Goal: Task Accomplishment & Management: Complete application form

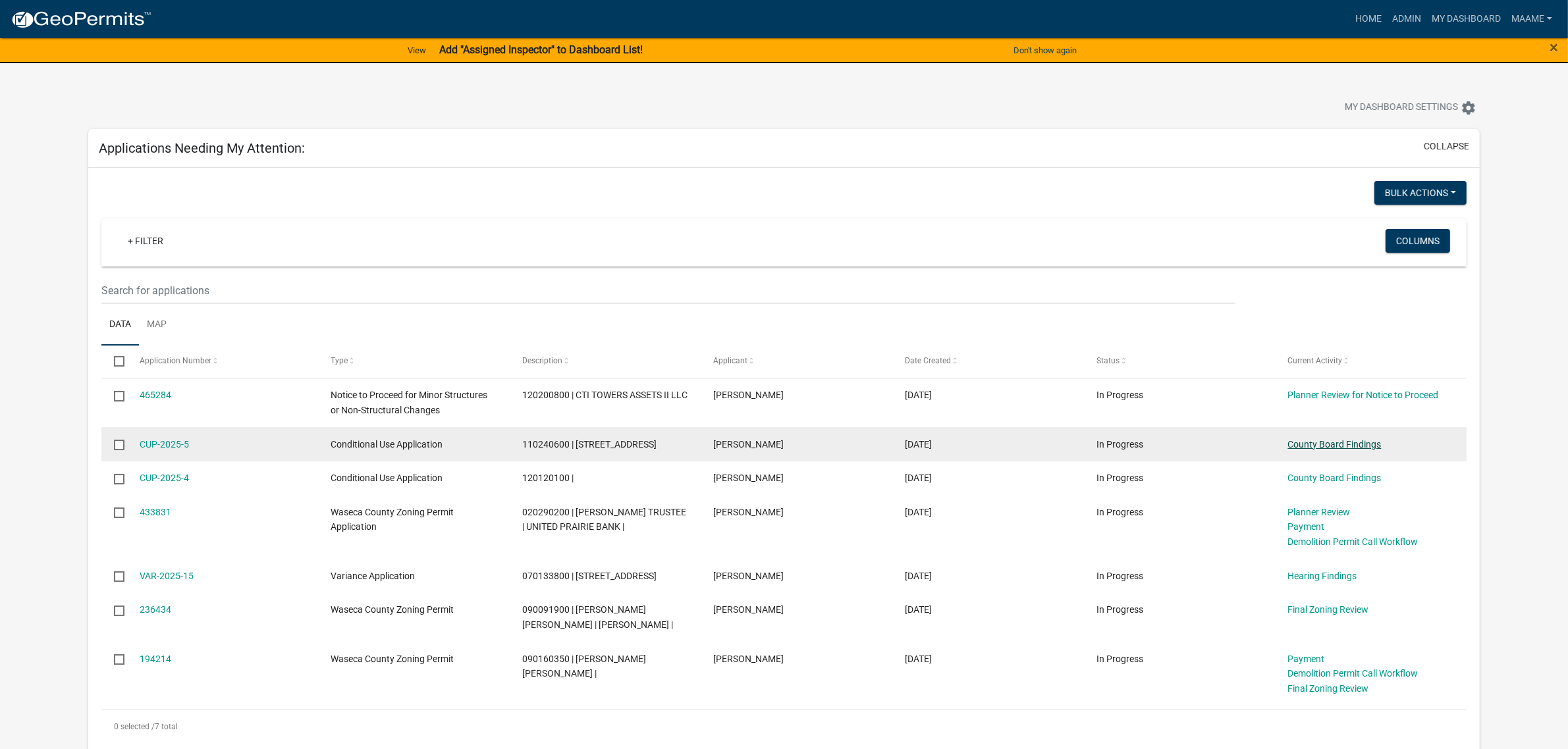
click at [1298, 443] on link "County Board Findings" at bounding box center [1335, 445] width 94 height 11
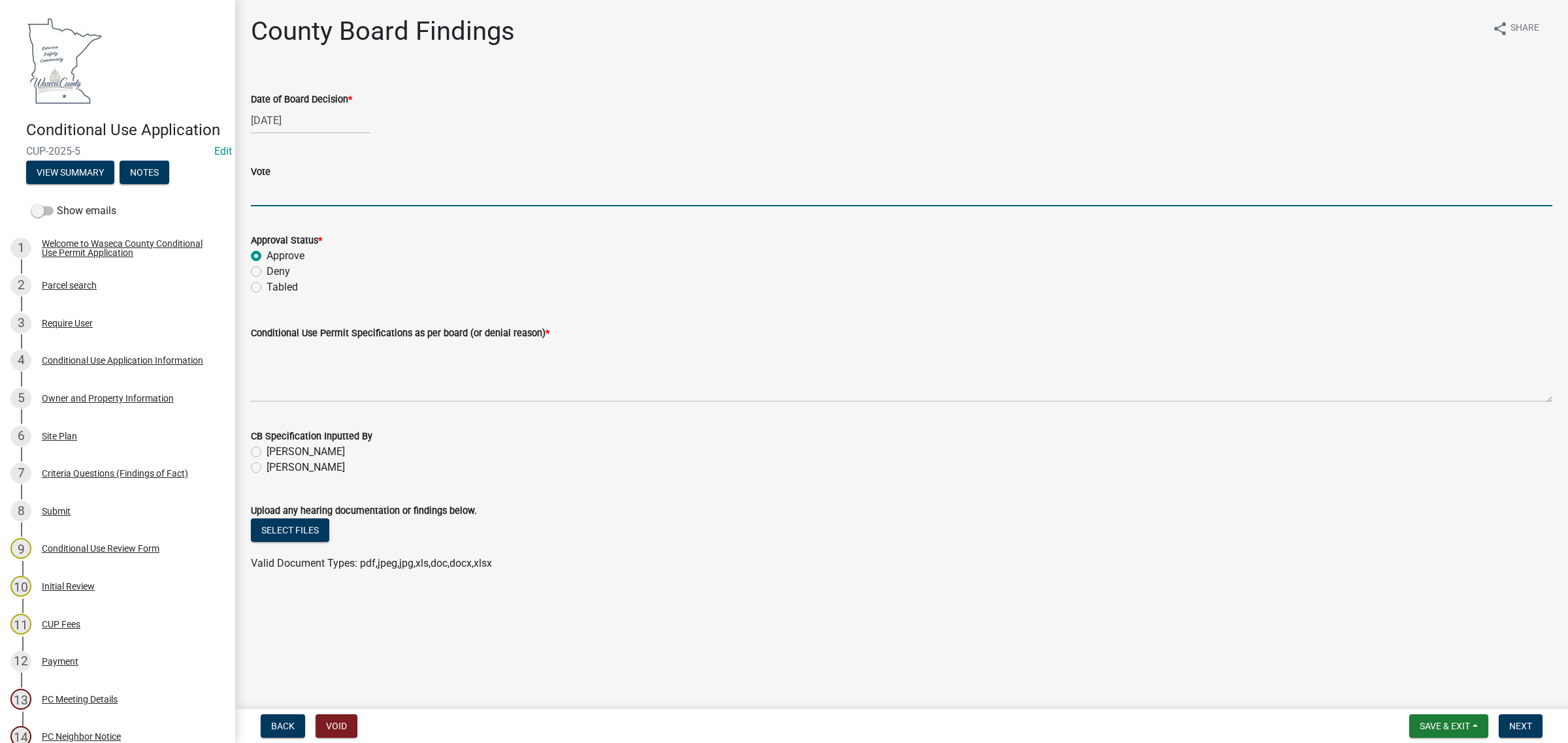
click at [280, 193] on input "Vote" at bounding box center [901, 193] width 1301 height 27
type input "5 Yes 0 No"
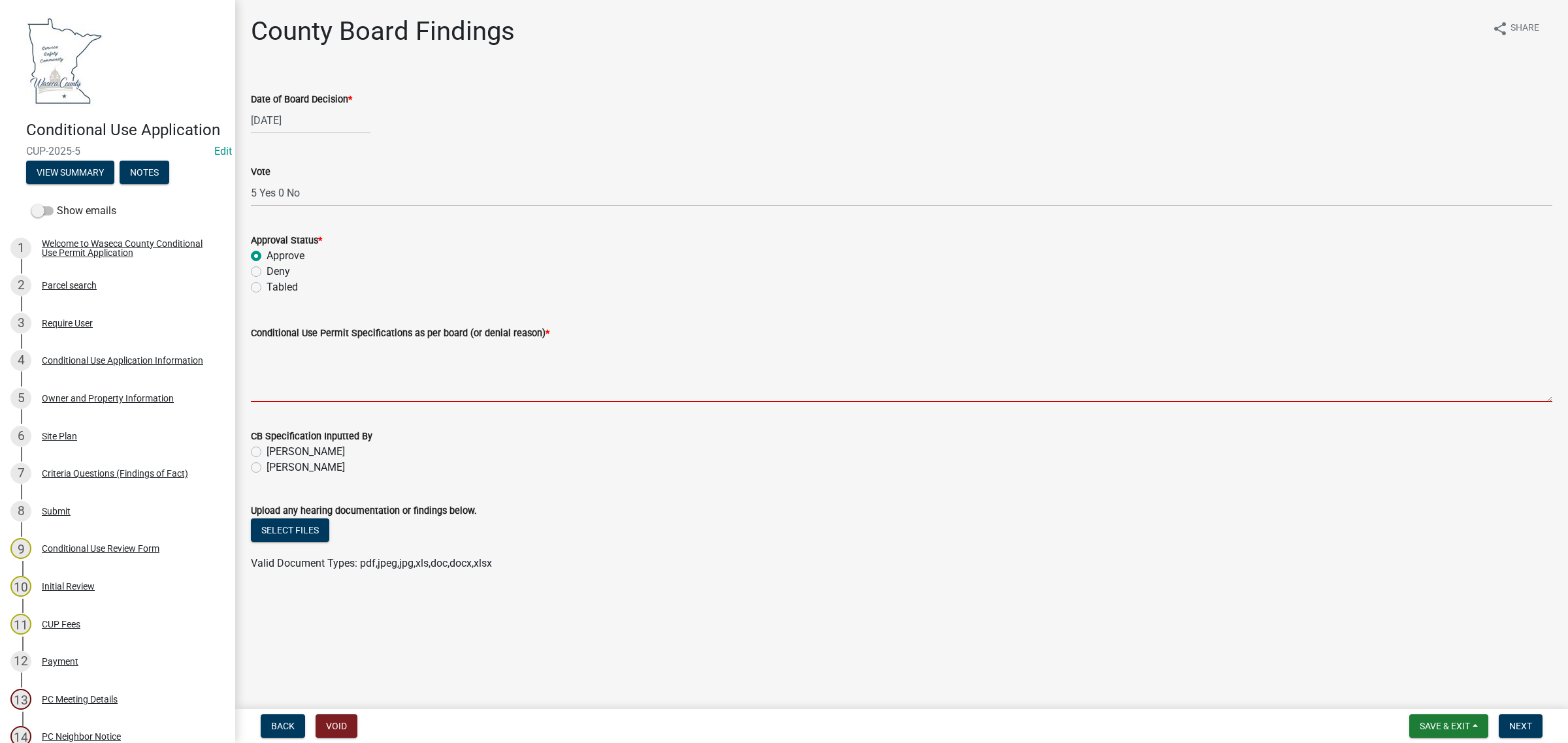
click at [301, 380] on textarea "Conditional Use Permit Specifications as per board (or denial reason) *" at bounding box center [901, 371] width 1301 height 61
type textarea "T"
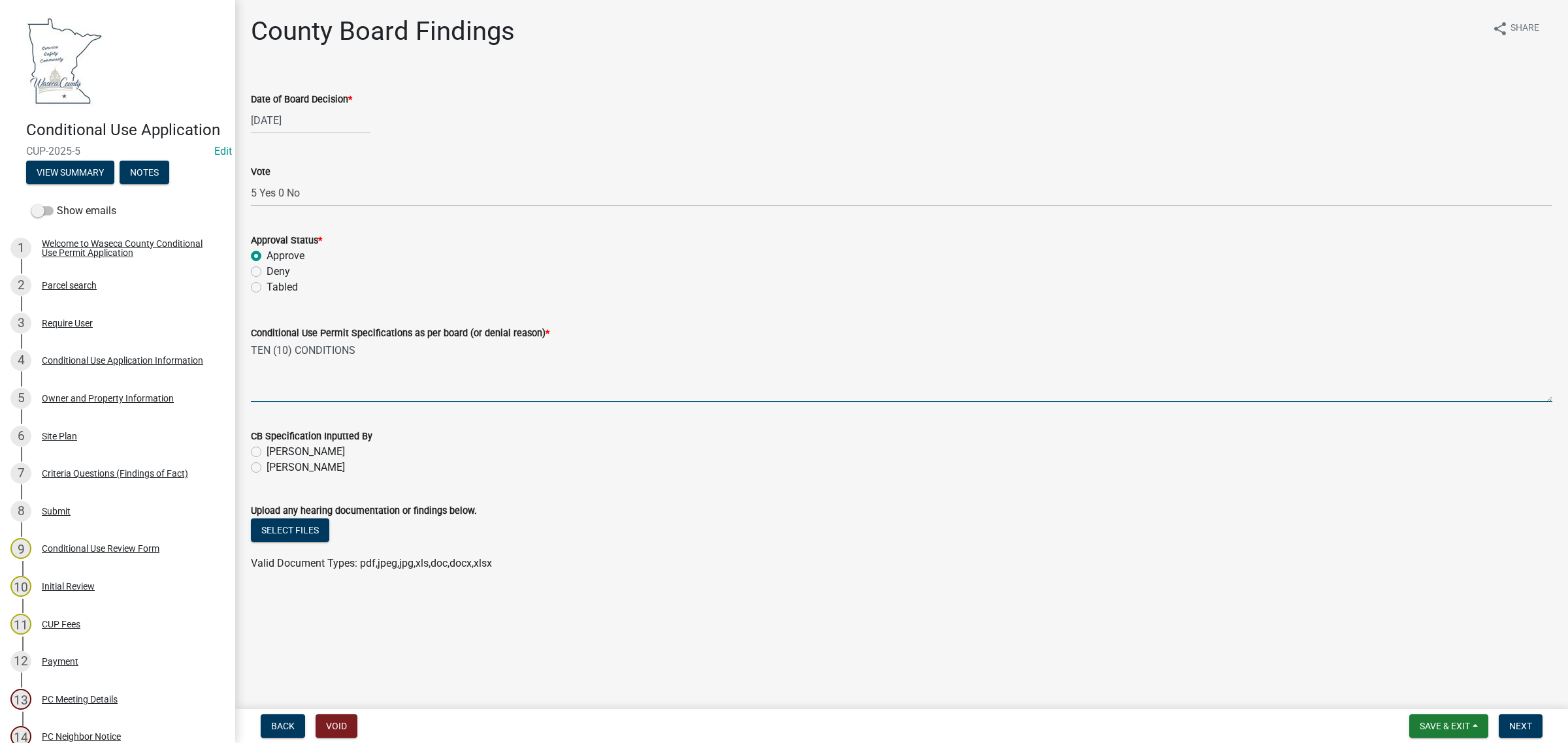
type textarea "TEN (10) CONDITIONS"
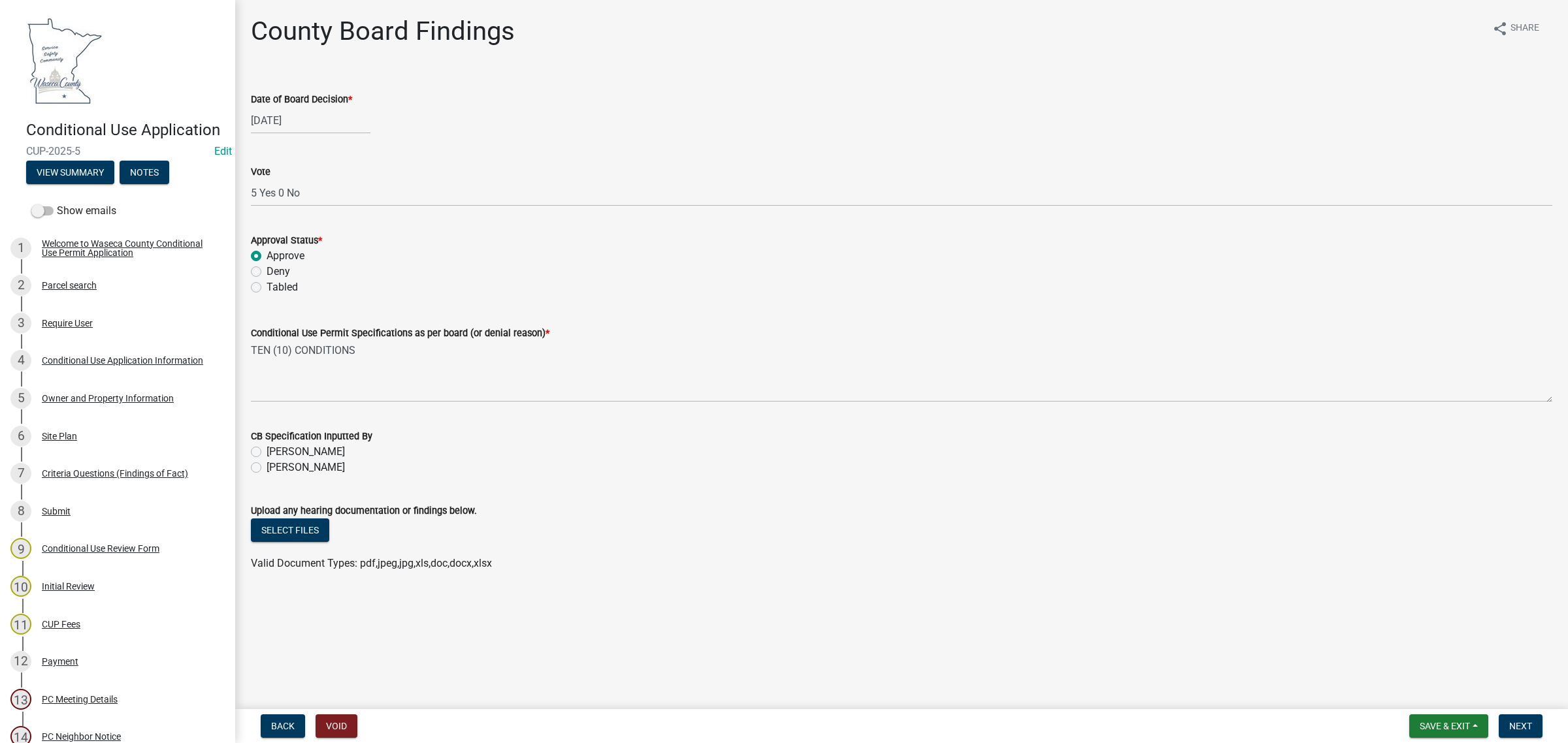
click at [266, 467] on label "[PERSON_NAME]" at bounding box center [305, 467] width 78 height 16
click at [266, 467] on input "[PERSON_NAME]" at bounding box center [270, 463] width 9 height 9
radio input "true"
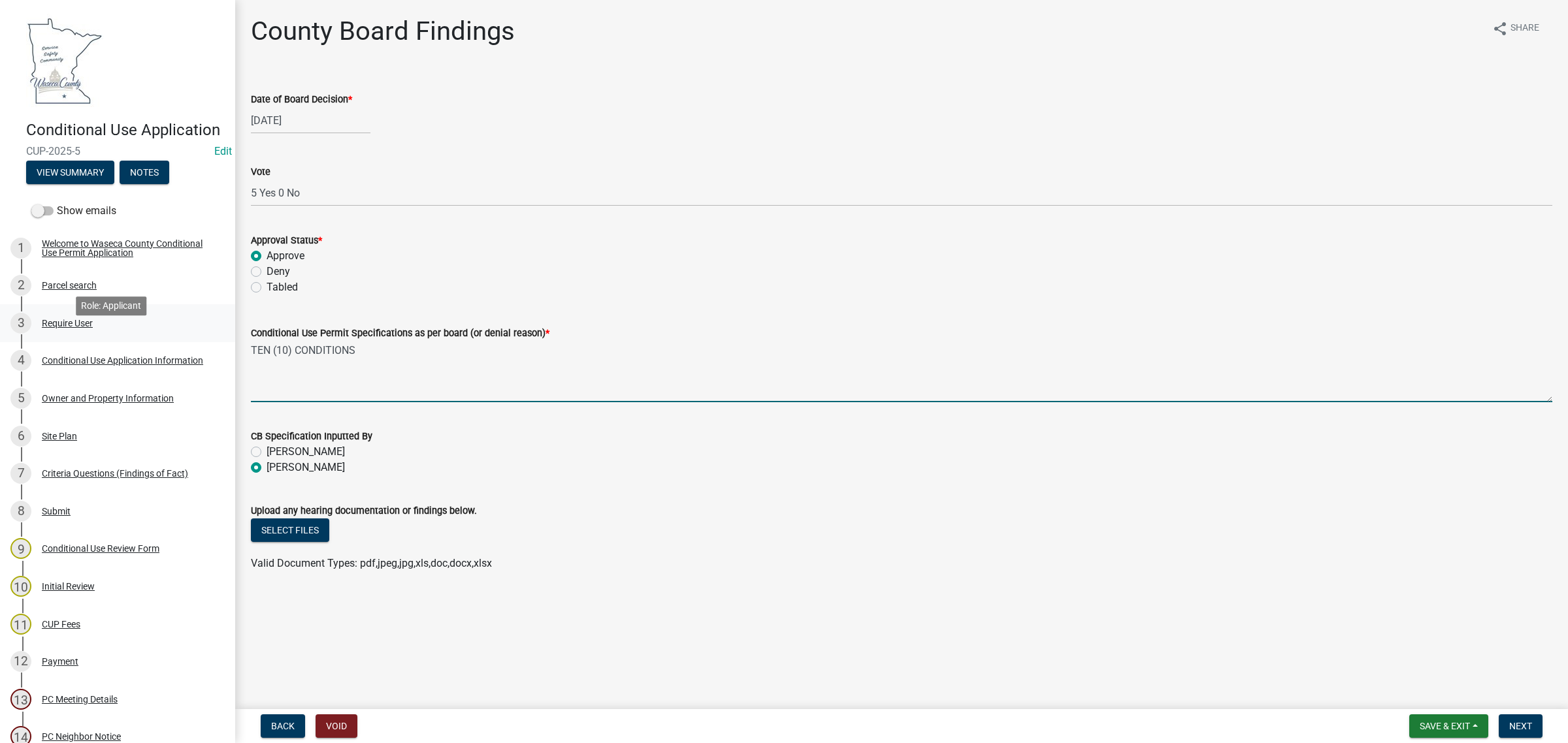
drag, startPoint x: 368, startPoint y: 345, endPoint x: 221, endPoint y: 347, distance: 147.0
click at [221, 347] on div "Conditional Use Application CUP-2025-5 Edit View Summary Notes Show emails 1 We…" at bounding box center [784, 371] width 1568 height 743
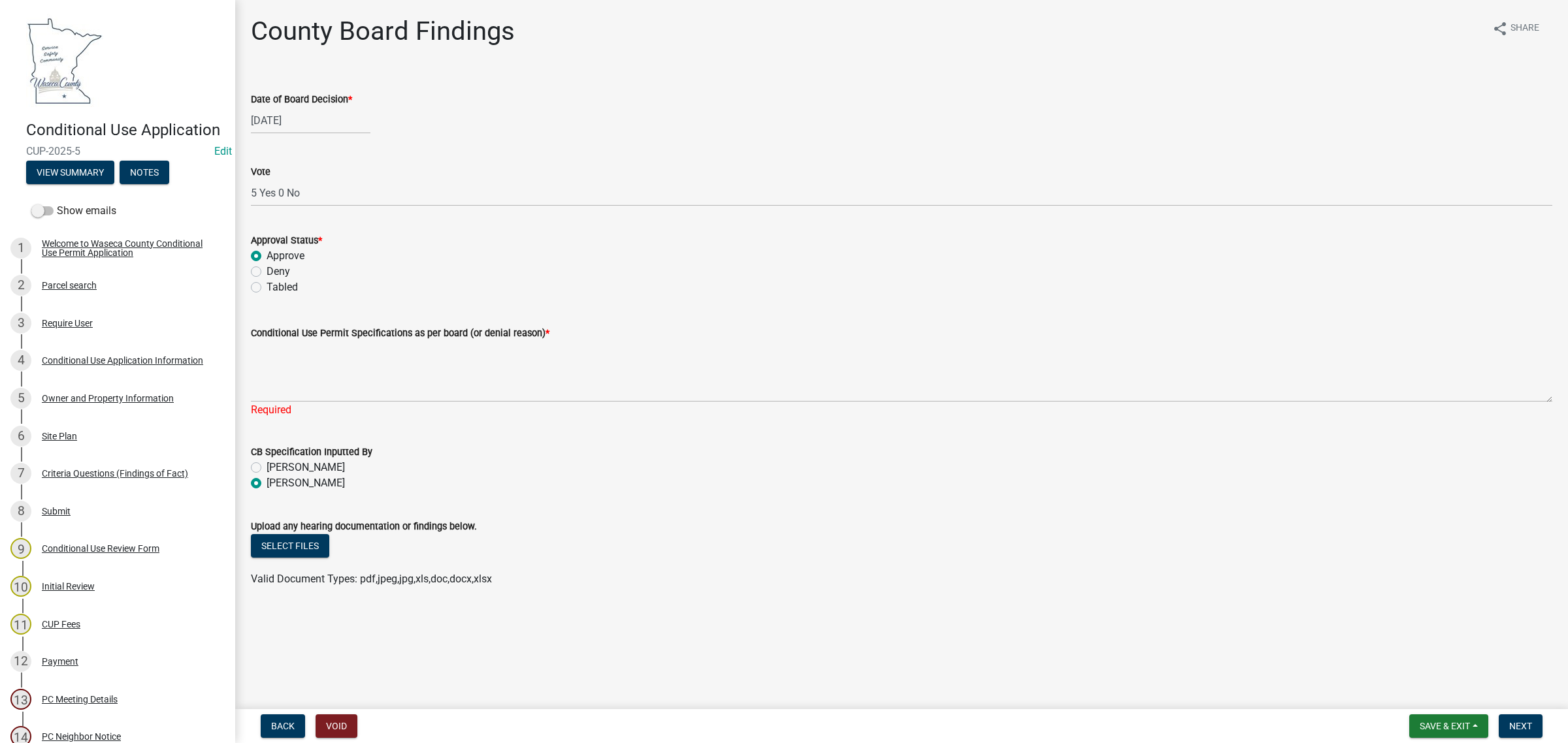
click at [739, 44] on div "County Board Findings share Share" at bounding box center [901, 36] width 1301 height 42
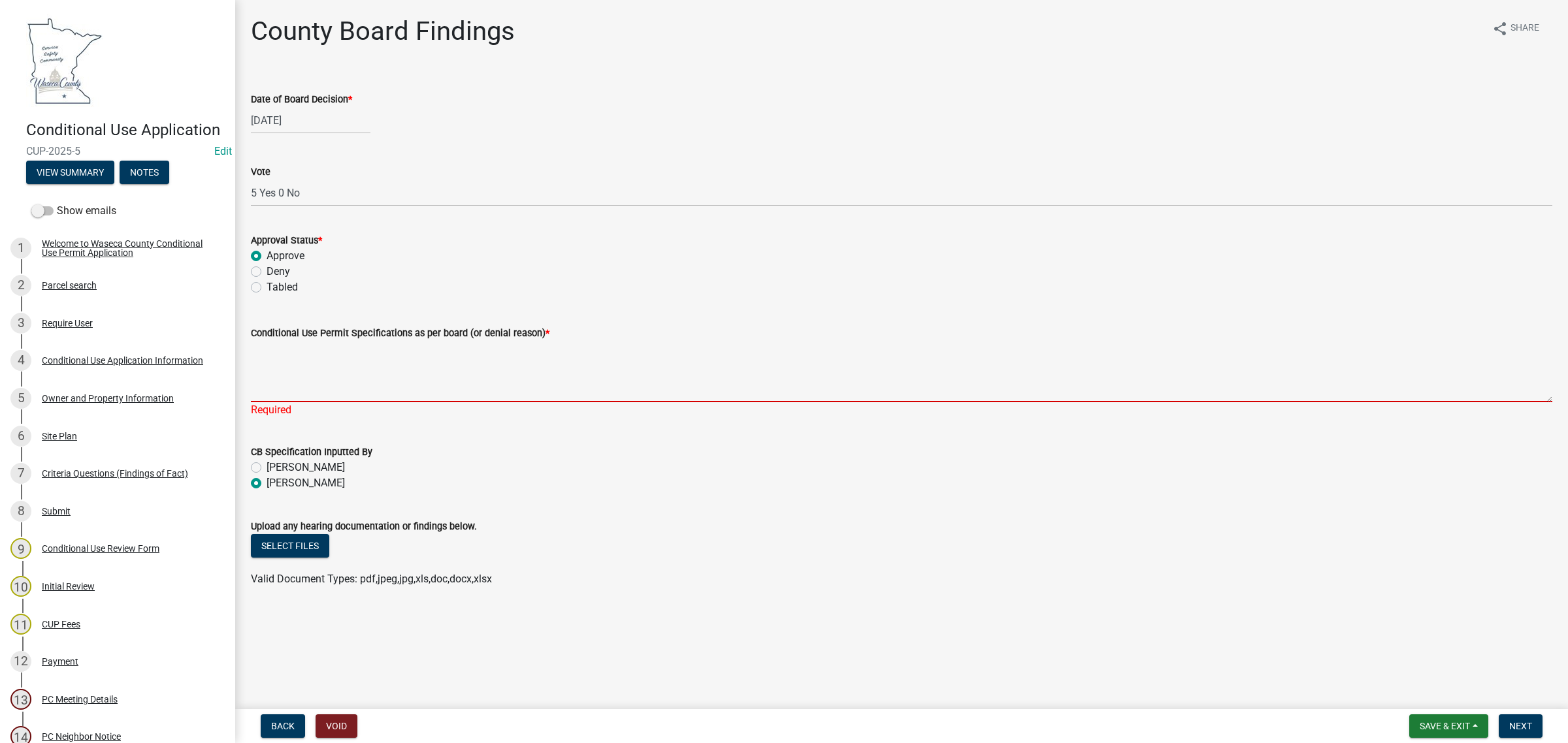
click at [299, 377] on textarea "Conditional Use Permit Specifications as per board (or denial reason) *" at bounding box center [901, 371] width 1301 height 61
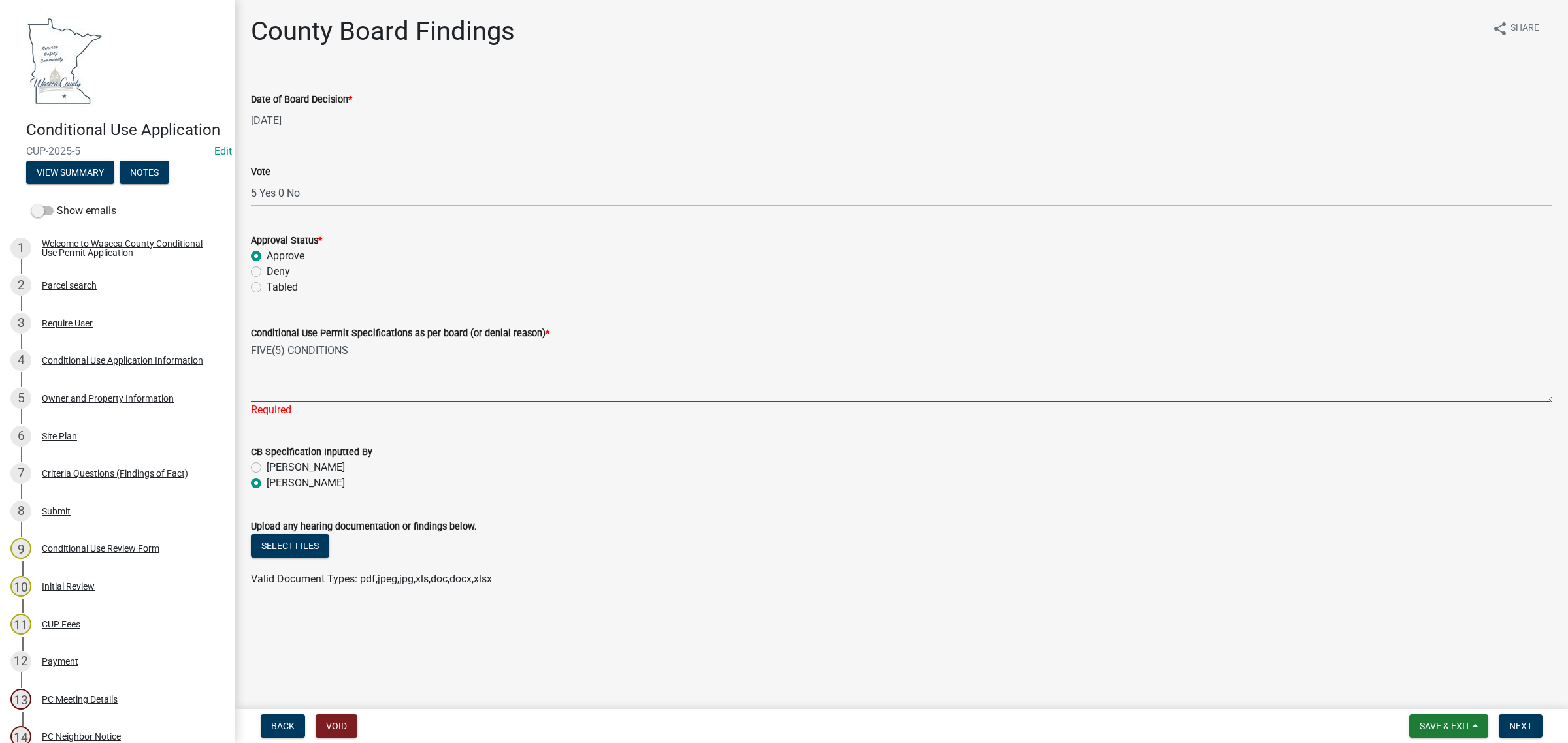
type textarea "FIVE(5) CONDITIONS"
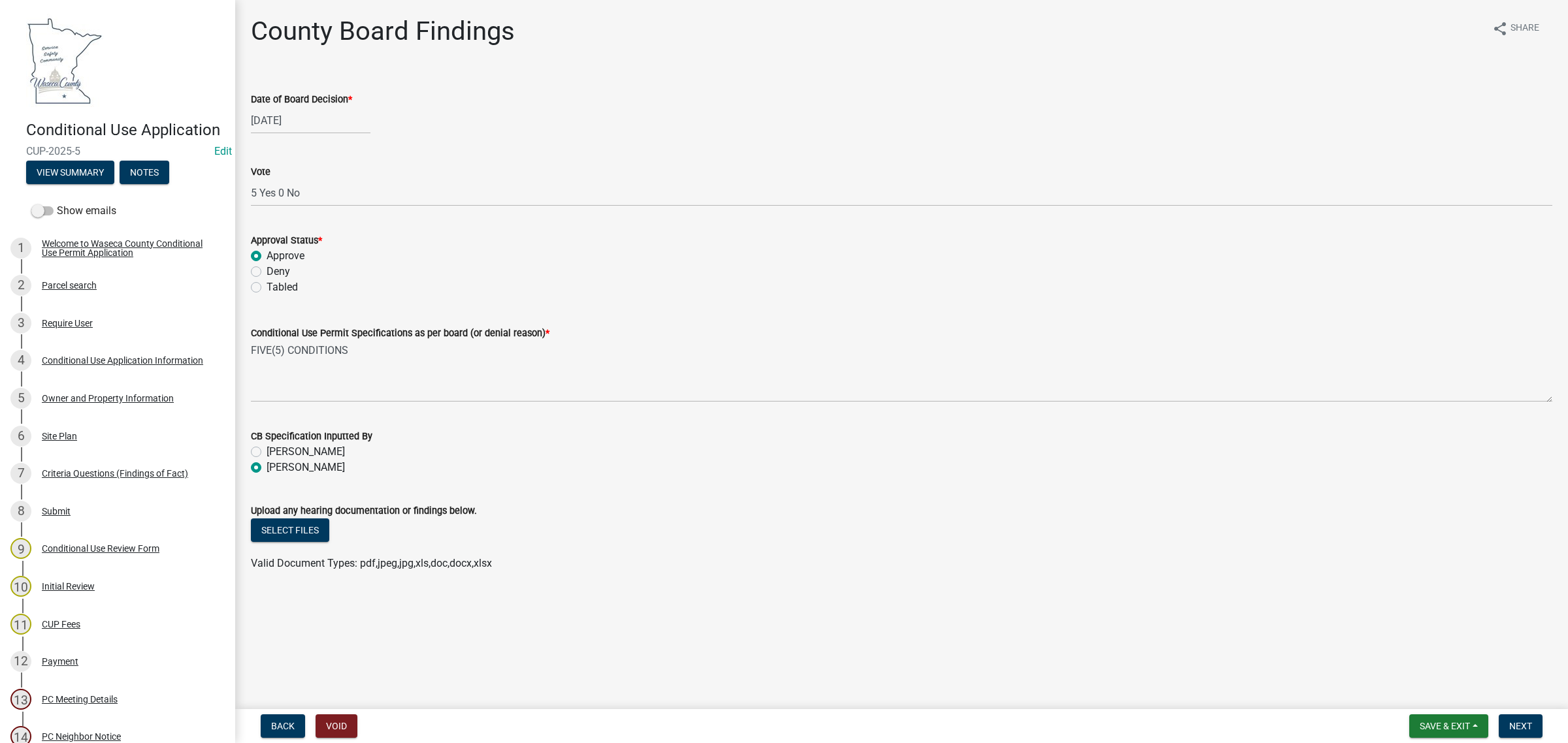
click at [622, 560] on wm-upload "Select files Valid Document Types: pdf,jpeg,jpg,xls,doc,docx,xlsx" at bounding box center [901, 545] width 1301 height 53
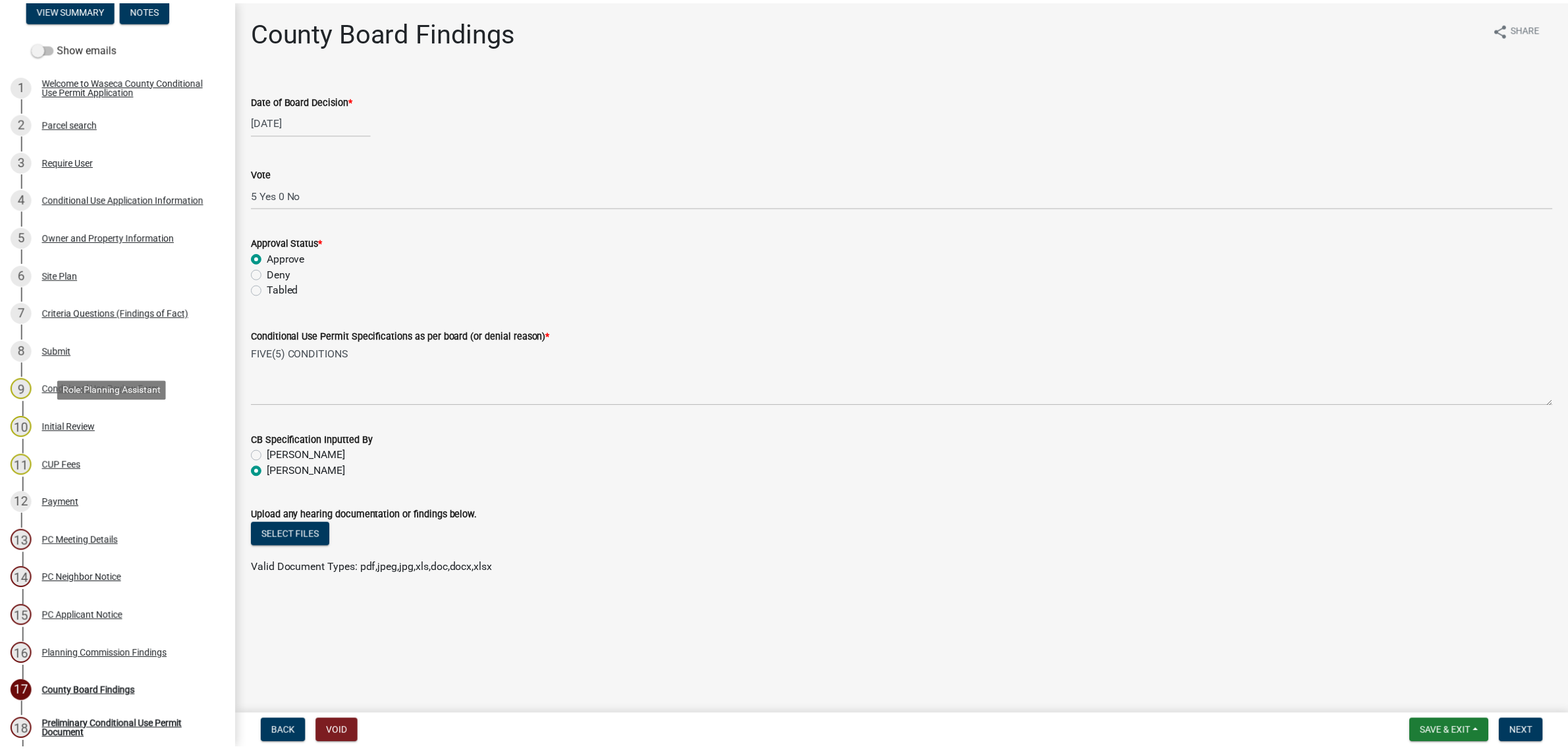
scroll to position [247, 0]
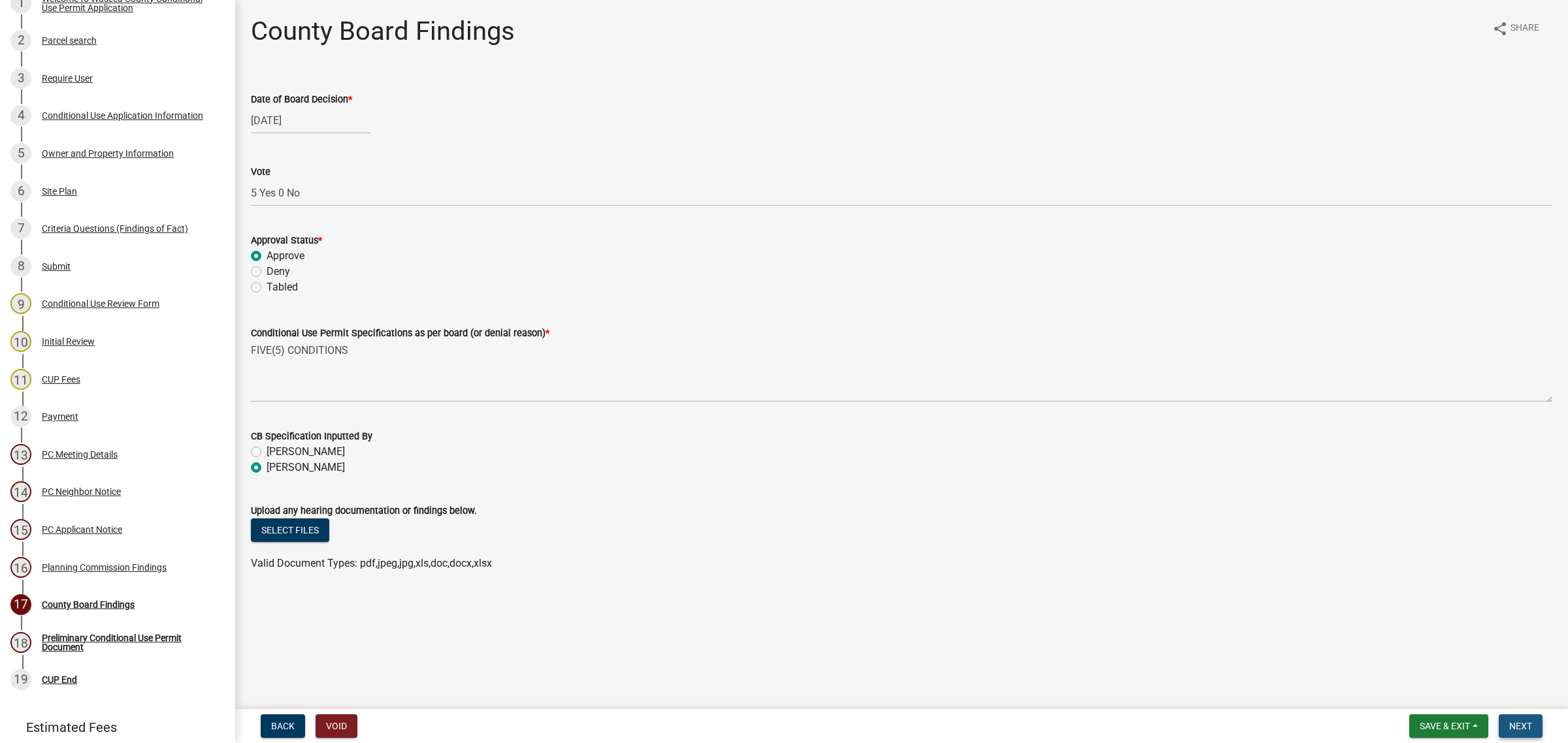
click at [1512, 723] on span "Next" at bounding box center [1520, 727] width 23 height 11
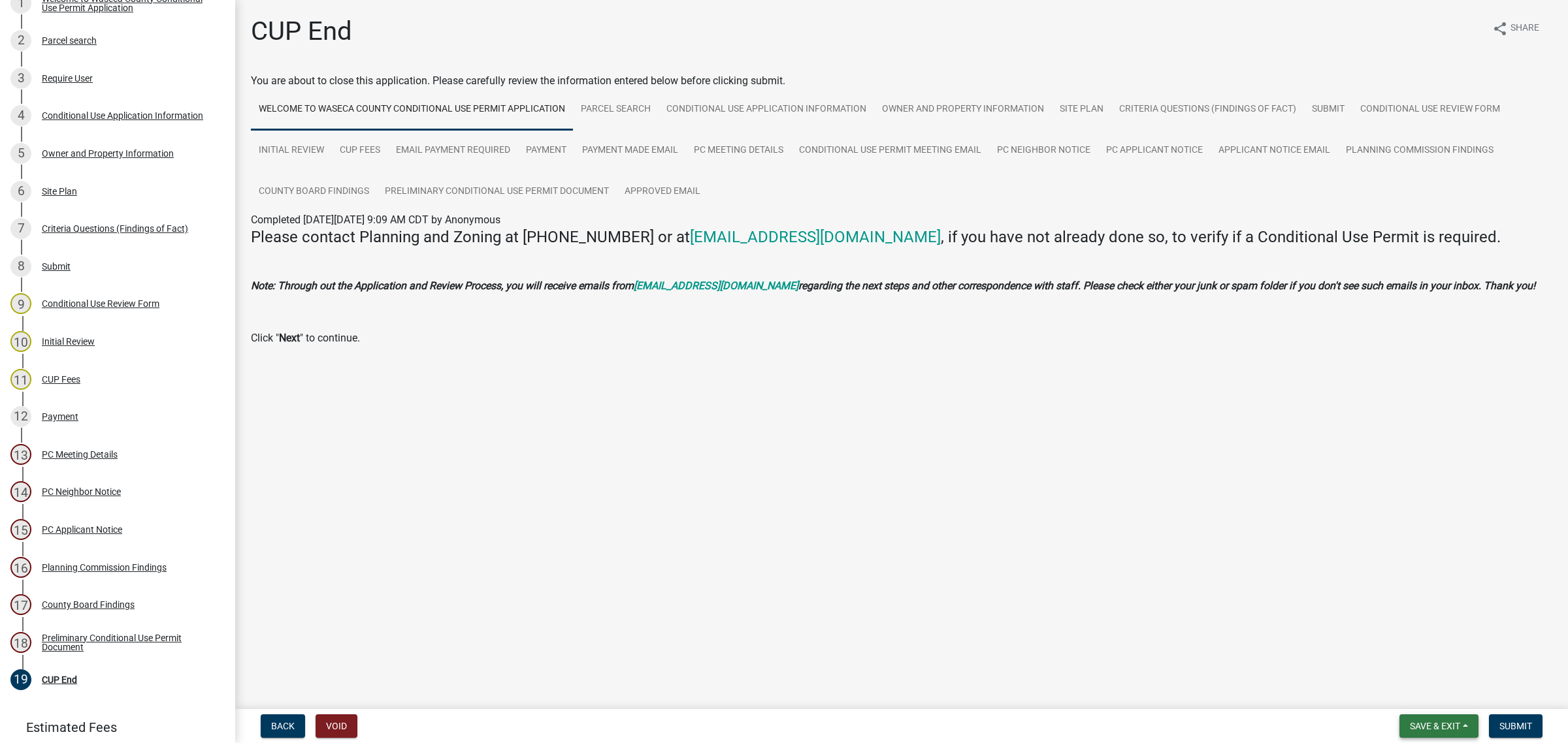
click at [1416, 730] on span "Save & Exit" at bounding box center [1435, 727] width 50 height 11
click at [1402, 687] on button "Save & Exit" at bounding box center [1426, 693] width 105 height 32
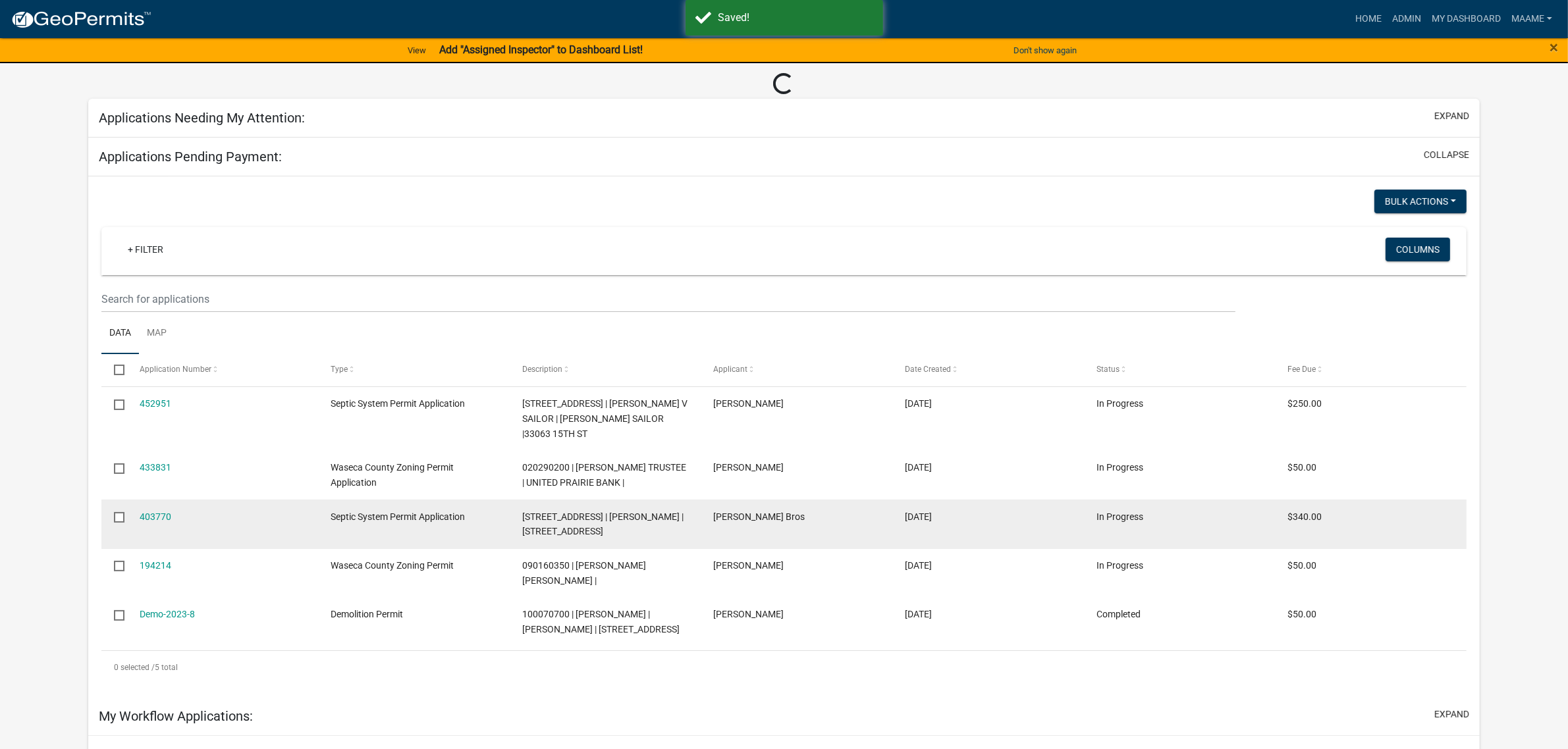
scroll to position [82, 0]
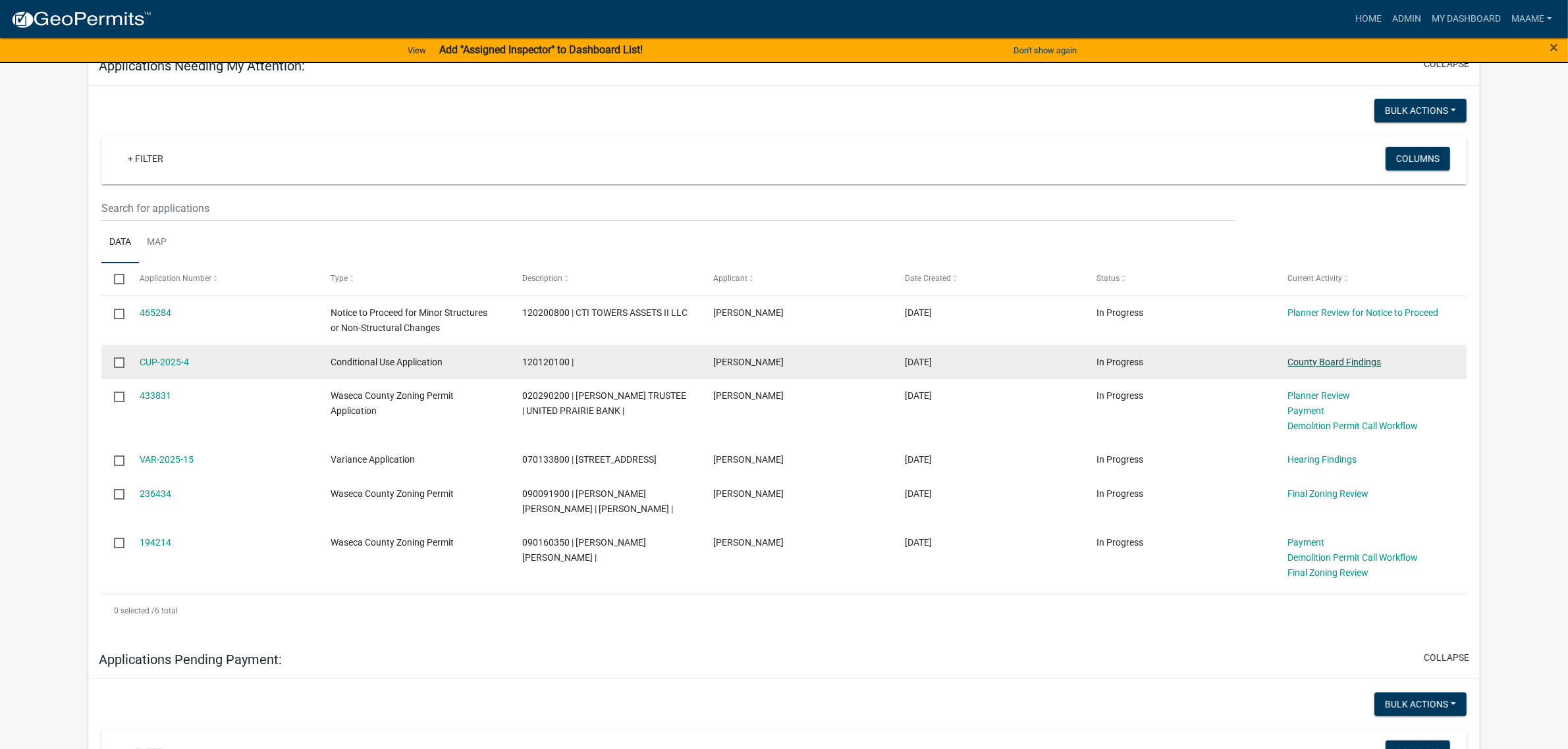
click at [1295, 364] on link "County Board Findings" at bounding box center [1335, 362] width 94 height 11
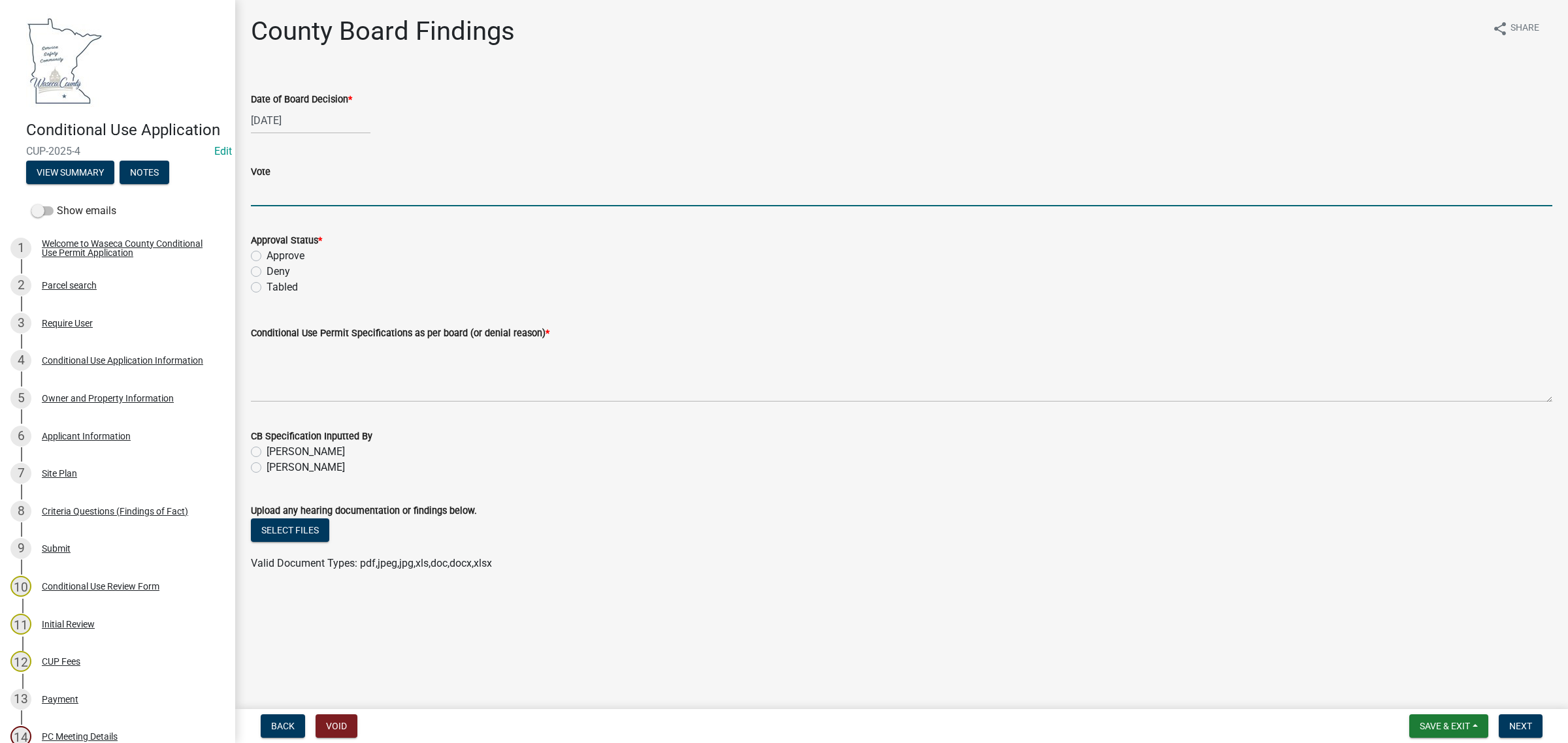
click at [350, 187] on input "Vote" at bounding box center [901, 193] width 1301 height 27
type input "5 Yes 0 No"
click at [272, 256] on label "Approve" at bounding box center [285, 256] width 38 height 16
click at [272, 256] on input "Approve" at bounding box center [270, 252] width 9 height 9
radio input "true"
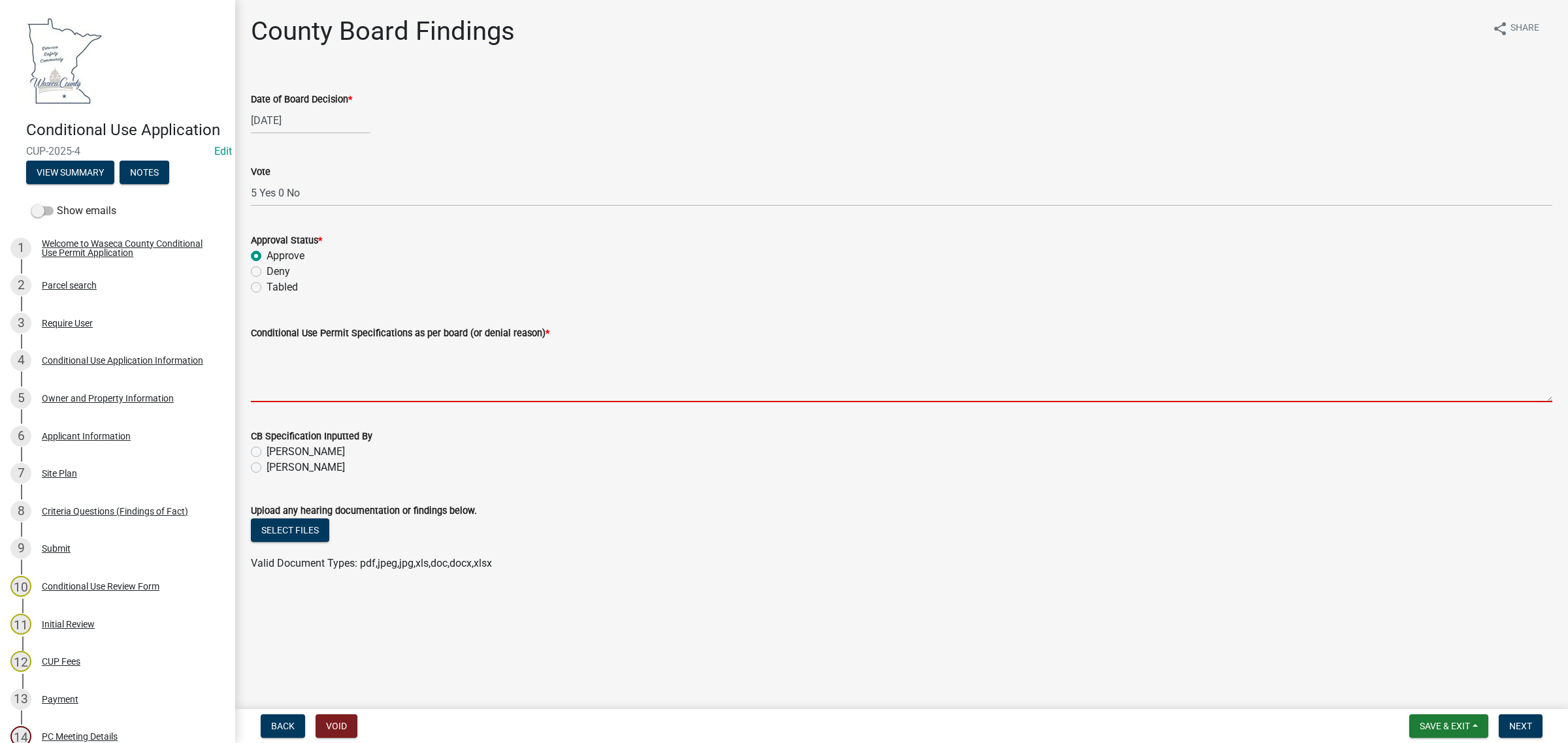
click at [275, 371] on textarea "Conditional Use Permit Specifications as per board (or denial reason) *" at bounding box center [901, 371] width 1301 height 61
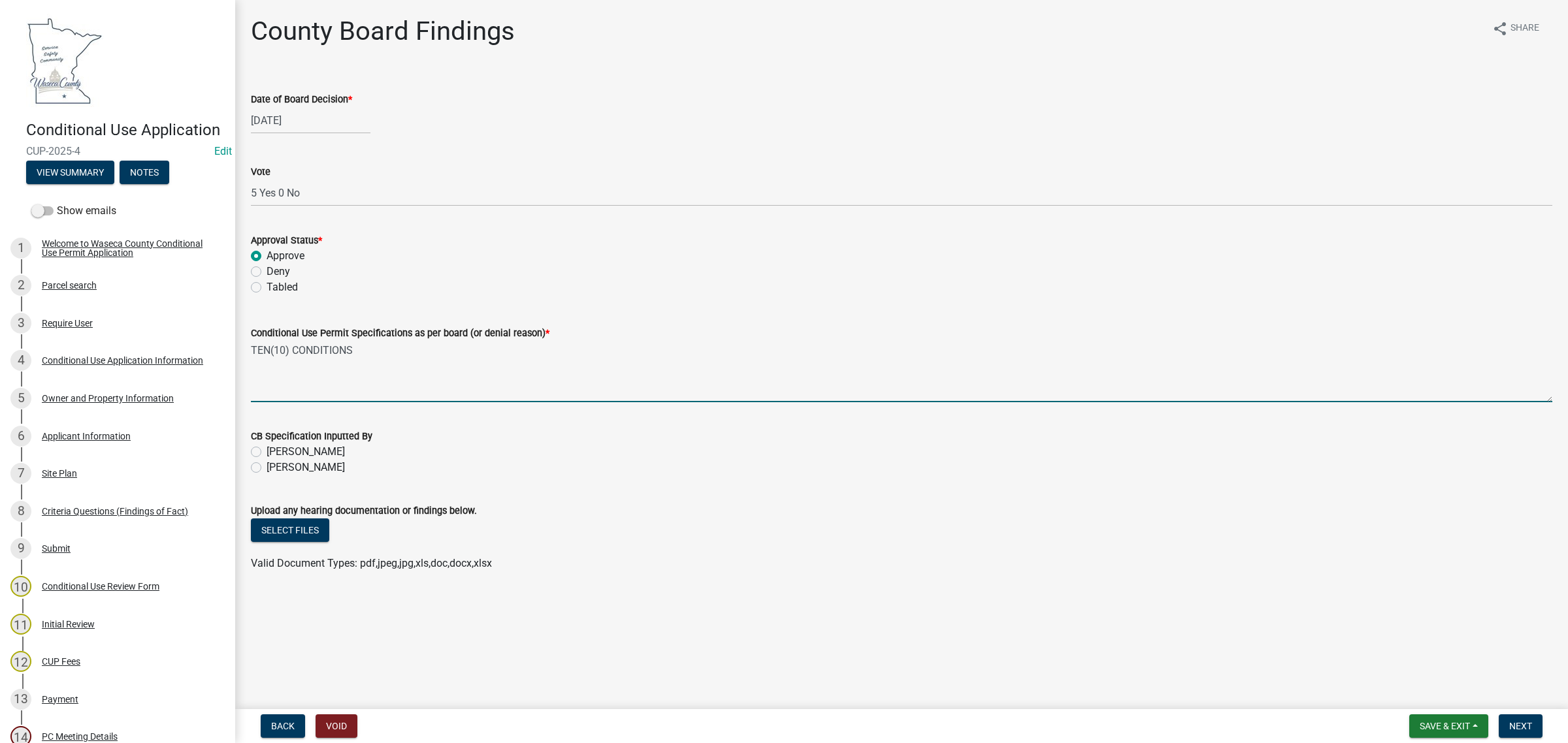
type textarea "TEN(10) CONDITIONS"
click at [303, 467] on label "[PERSON_NAME]" at bounding box center [305, 467] width 78 height 16
click at [275, 467] on input "[PERSON_NAME]" at bounding box center [270, 463] width 9 height 9
radio input "true"
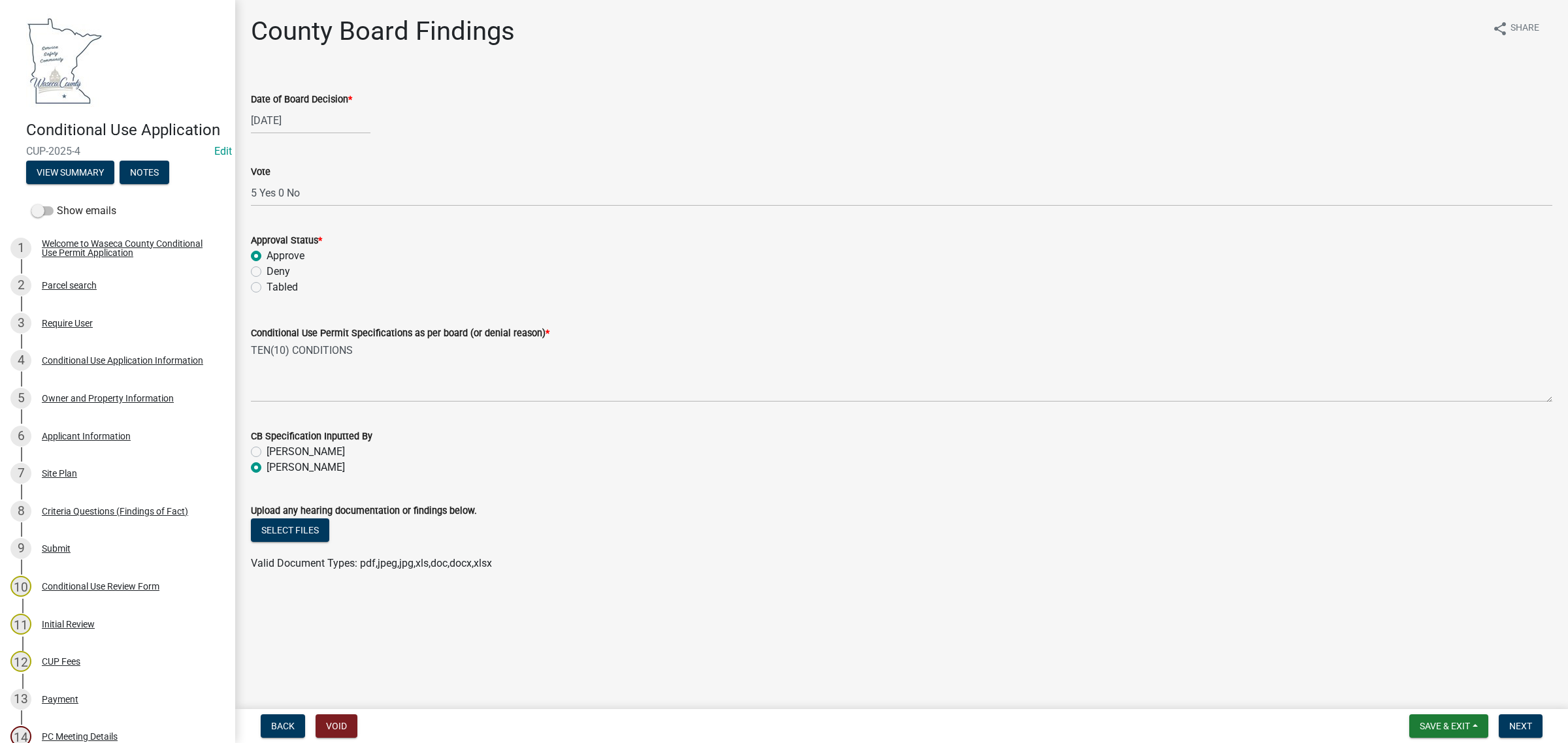
click at [535, 57] on div "County Board Findings share Share" at bounding box center [901, 36] width 1301 height 42
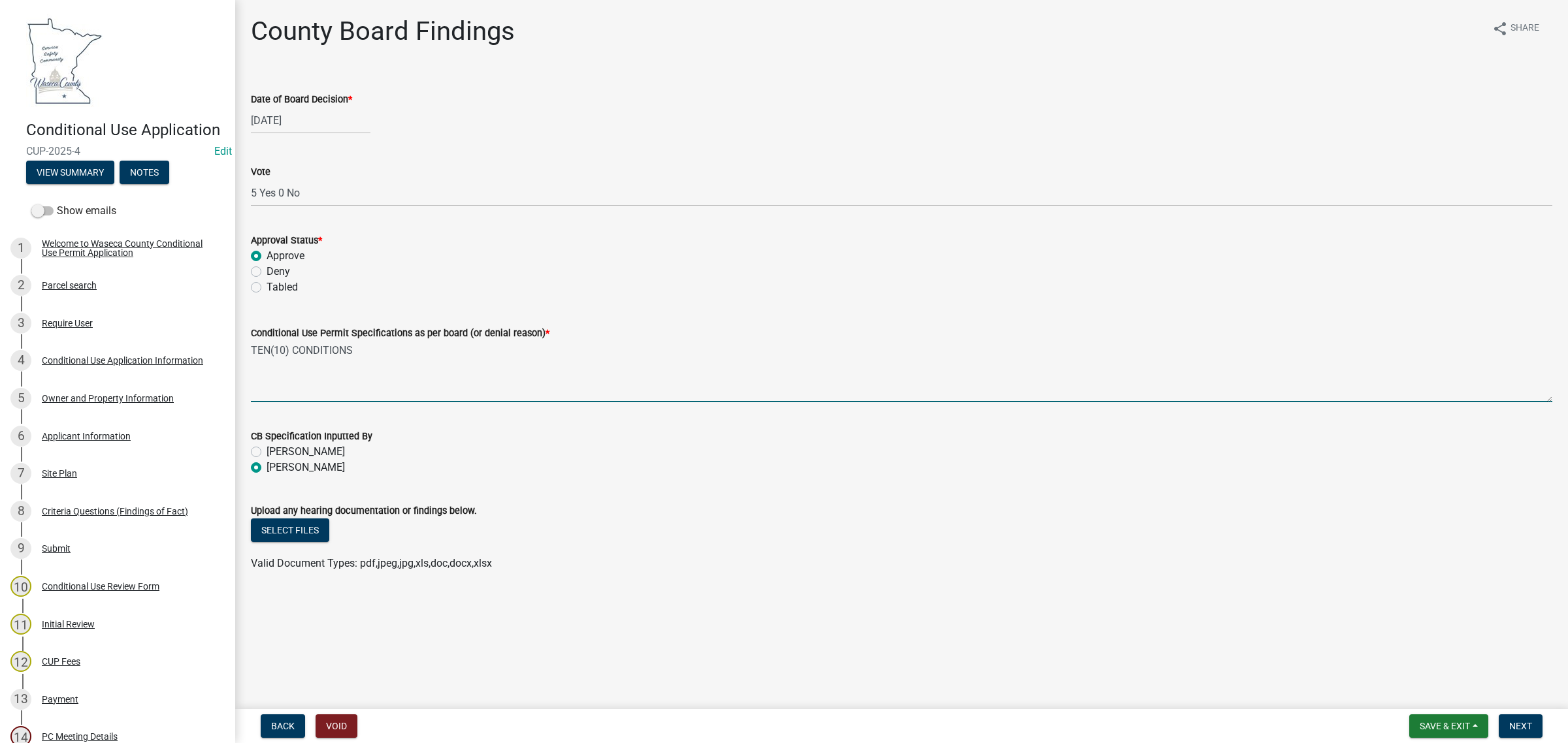
click at [281, 351] on textarea "TEN(10) CONDITIONS" at bounding box center [901, 371] width 1301 height 61
click at [256, 349] on textarea "TEN(11) CONDITIONS" at bounding box center [901, 371] width 1301 height 61
type textarea "ELEVEN(11) CONDITIONS"
click at [1525, 721] on span "Next" at bounding box center [1520, 727] width 23 height 11
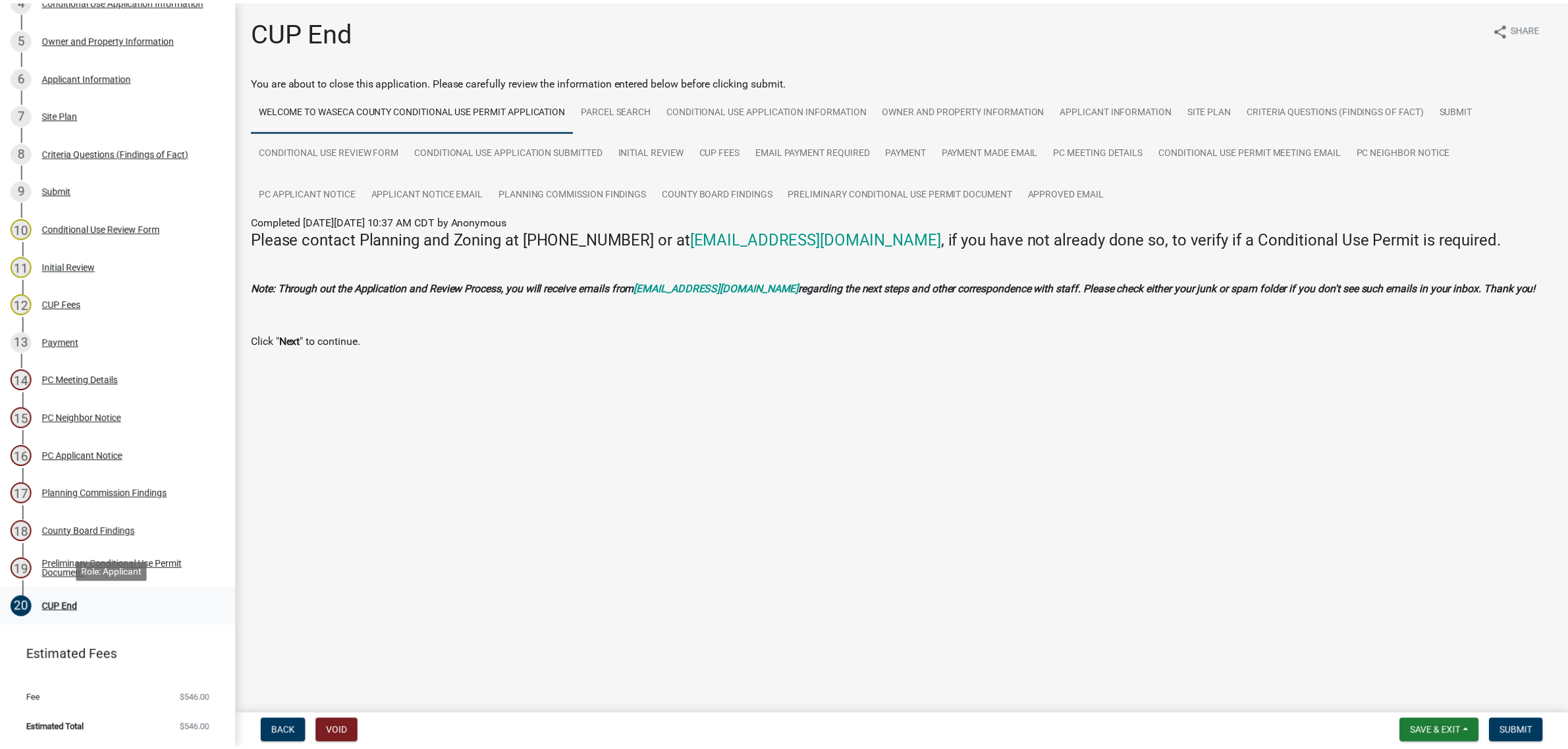
scroll to position [381, 0]
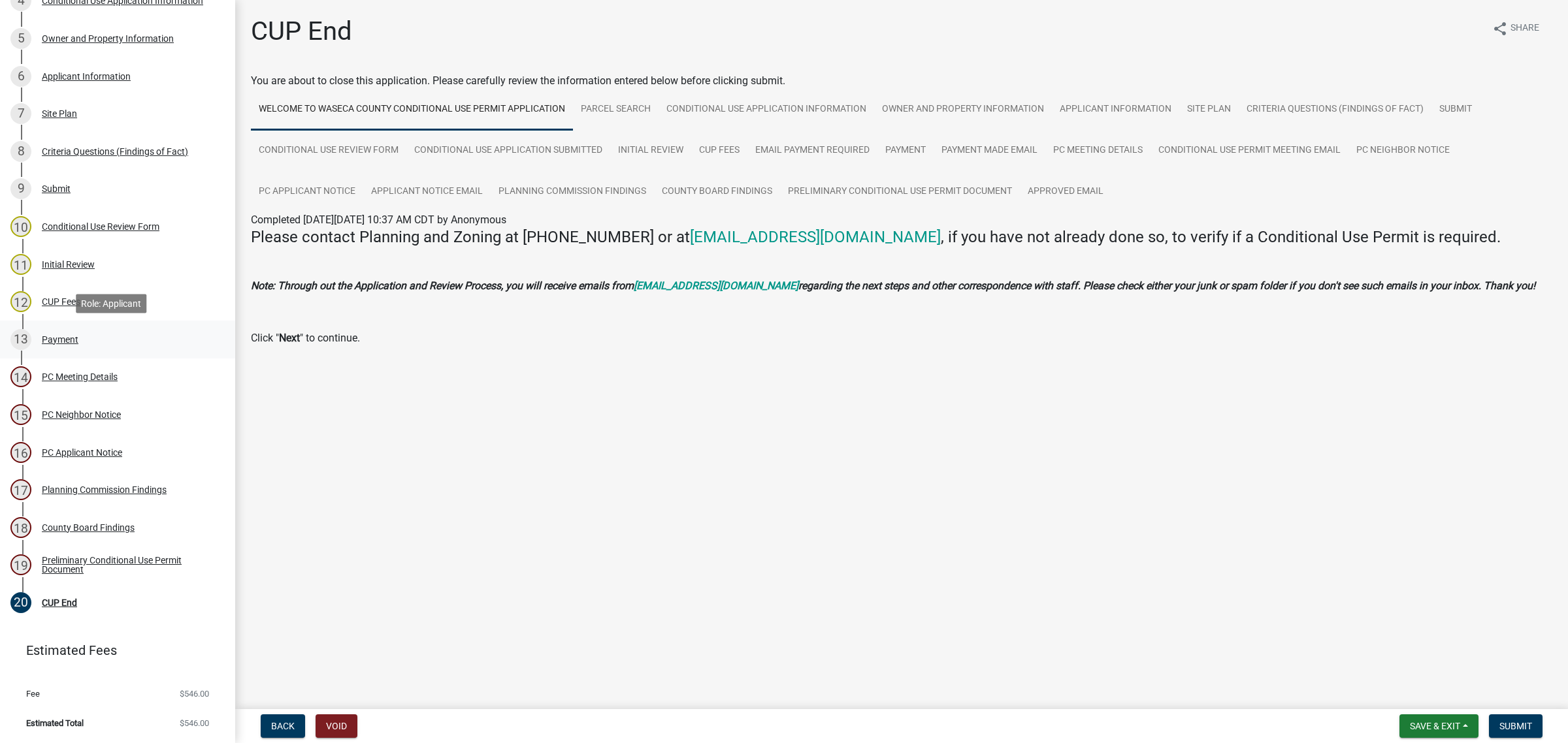
click at [66, 337] on div "Payment" at bounding box center [59, 340] width 36 height 9
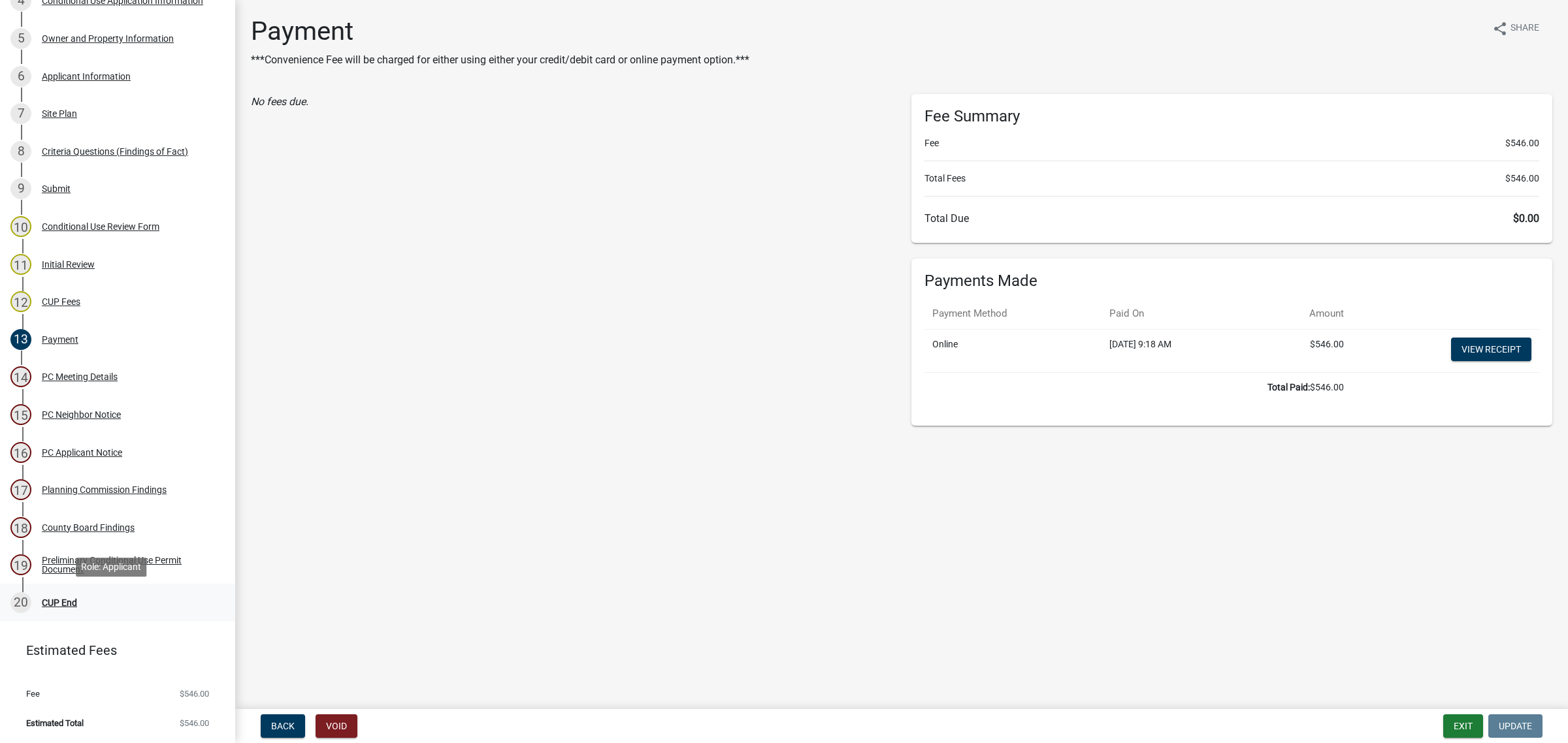
click at [57, 605] on div "CUP End" at bounding box center [59, 603] width 35 height 9
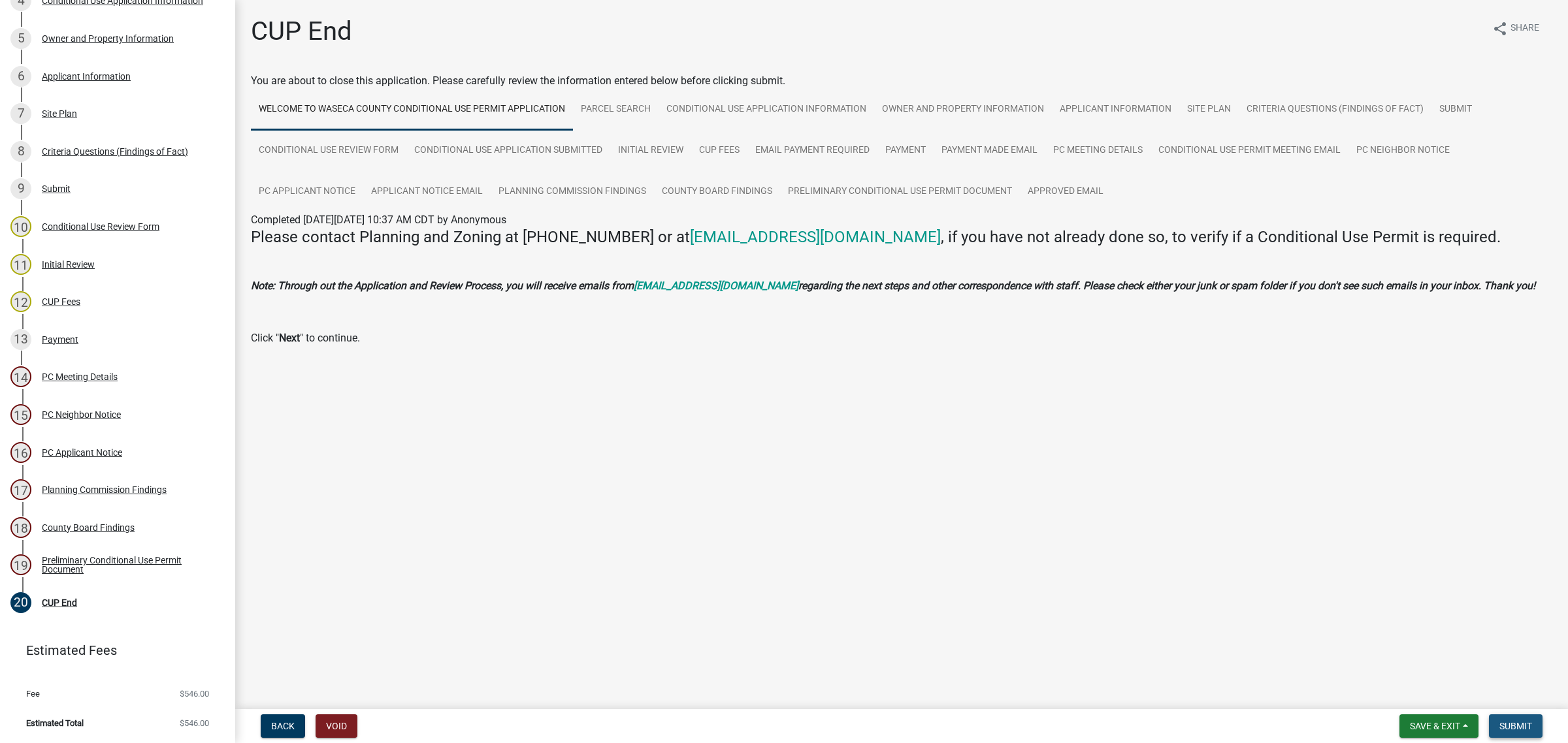
click at [1499, 727] on span "Submit" at bounding box center [1516, 727] width 33 height 11
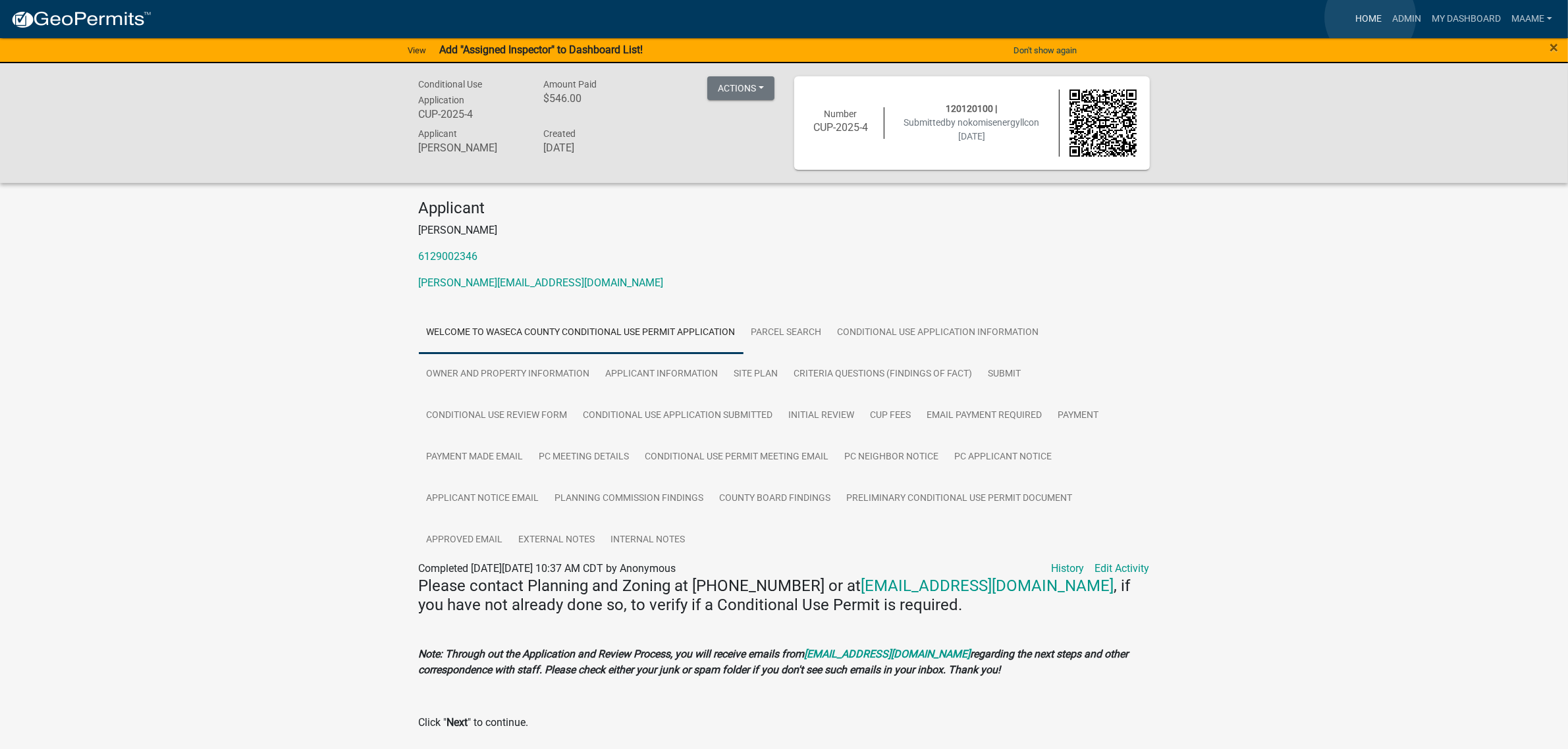
click at [1371, 17] on link "Home" at bounding box center [1368, 19] width 37 height 25
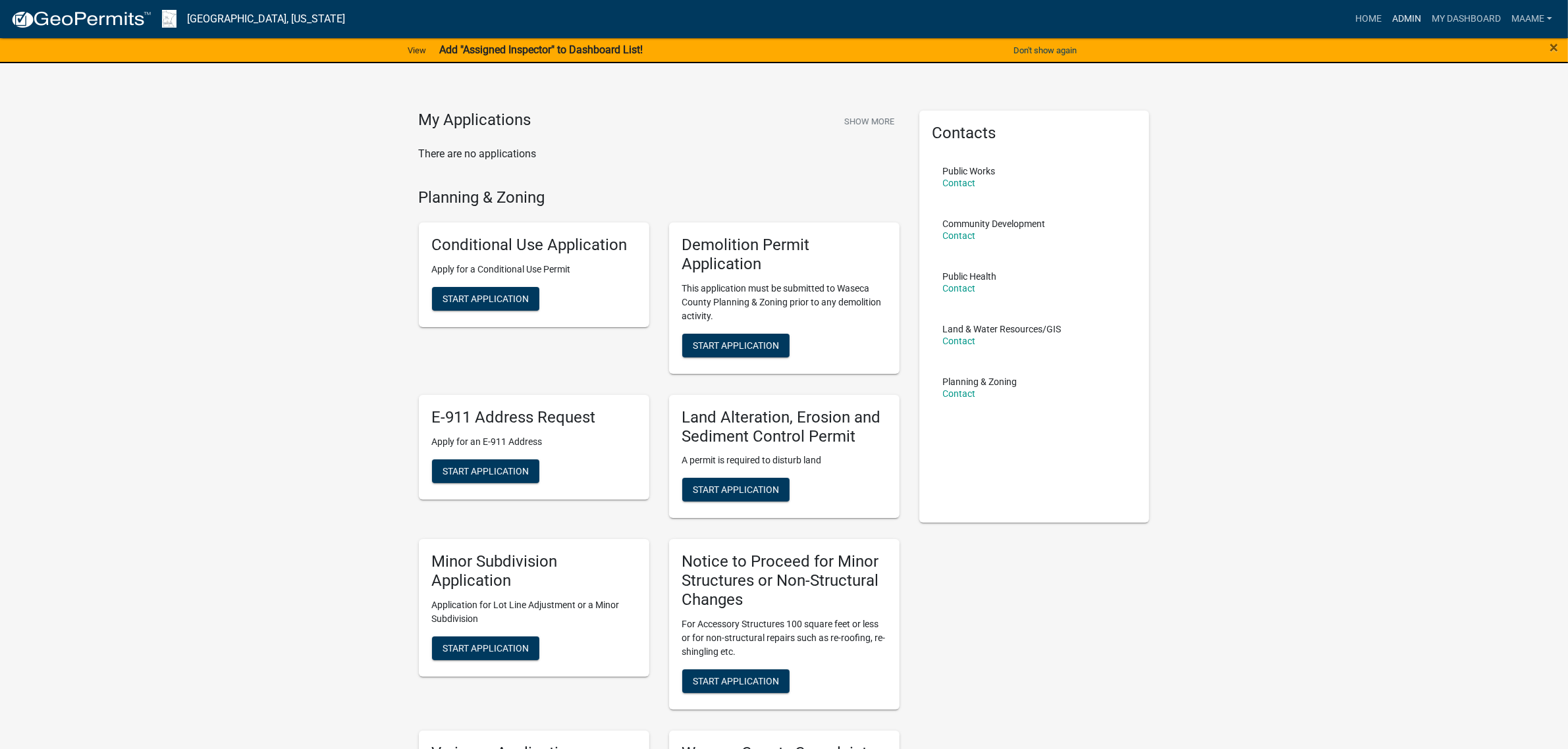
click at [1413, 14] on link "Admin" at bounding box center [1406, 19] width 39 height 25
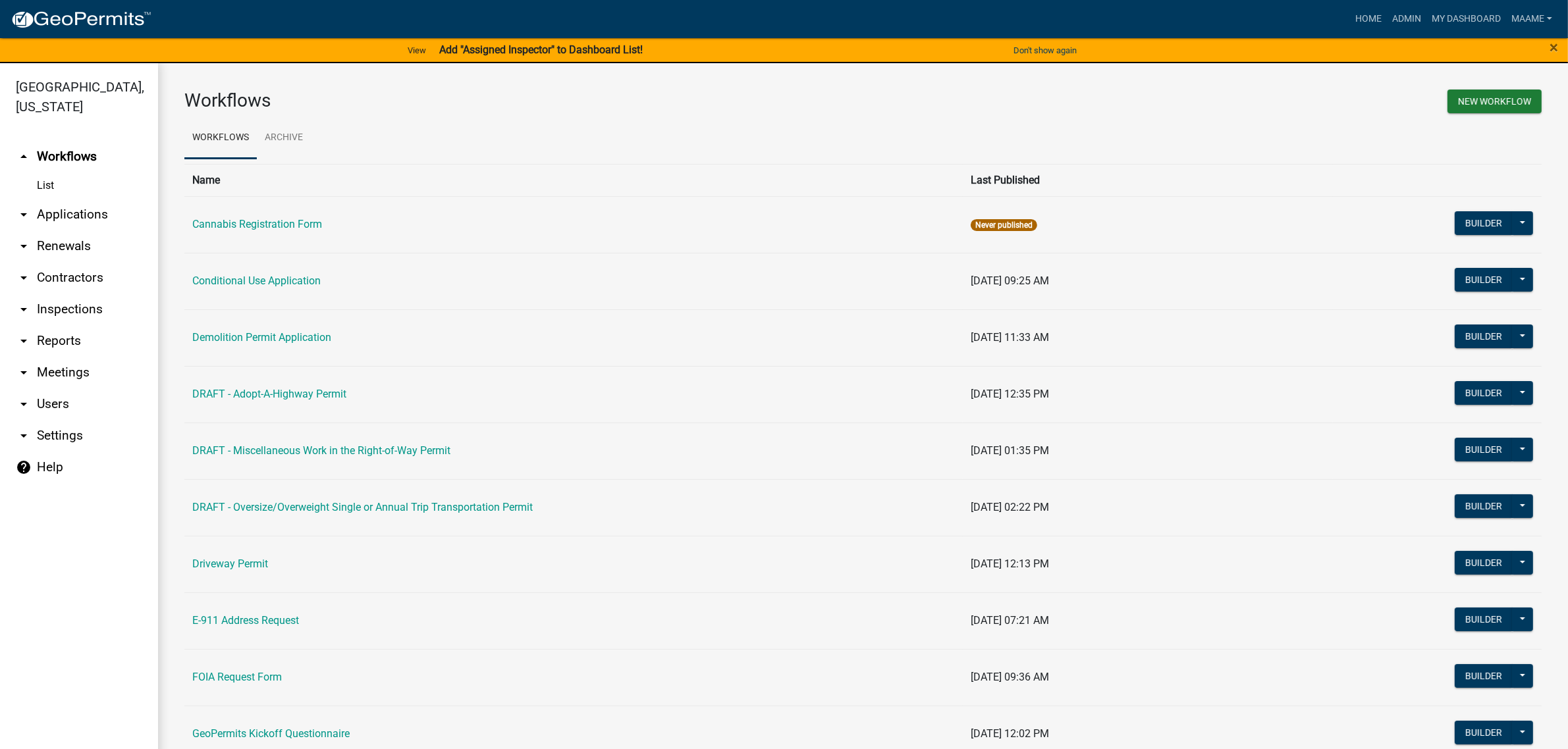
click at [72, 215] on link "arrow_drop_down Applications" at bounding box center [79, 215] width 158 height 32
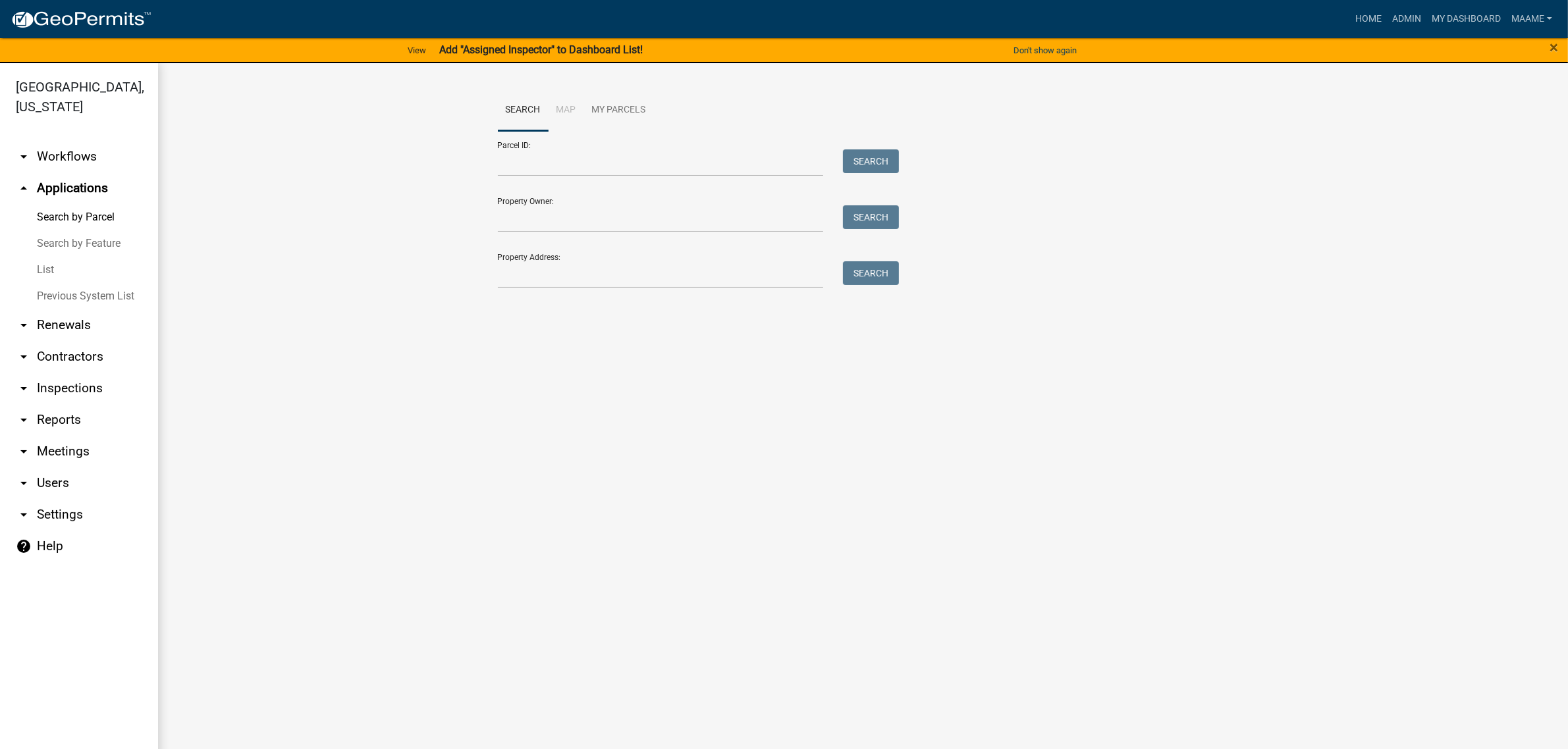
click at [62, 155] on link "arrow_drop_down Workflows" at bounding box center [79, 157] width 158 height 32
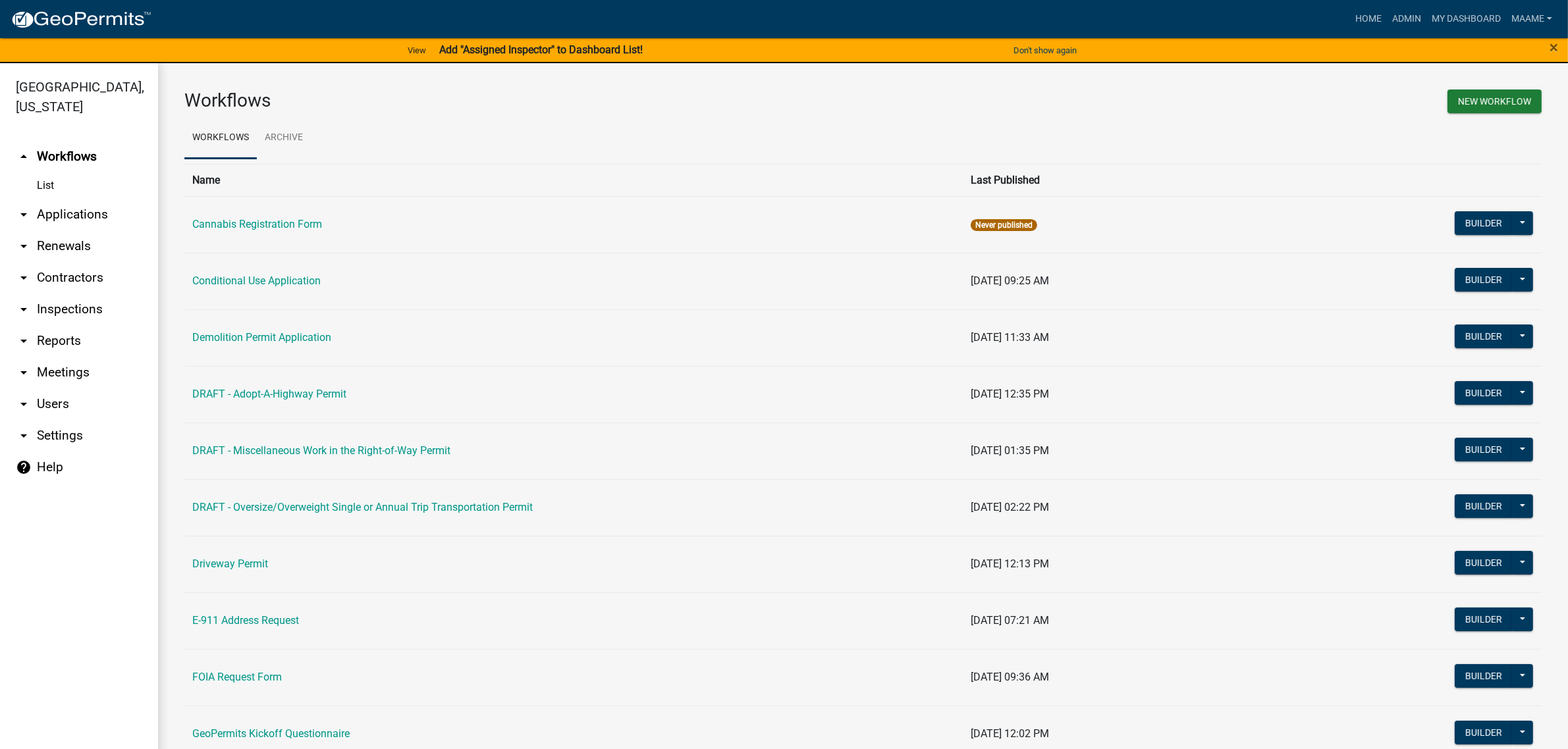
click at [45, 189] on link "List" at bounding box center [79, 186] width 158 height 27
click at [46, 179] on link "List" at bounding box center [79, 186] width 158 height 27
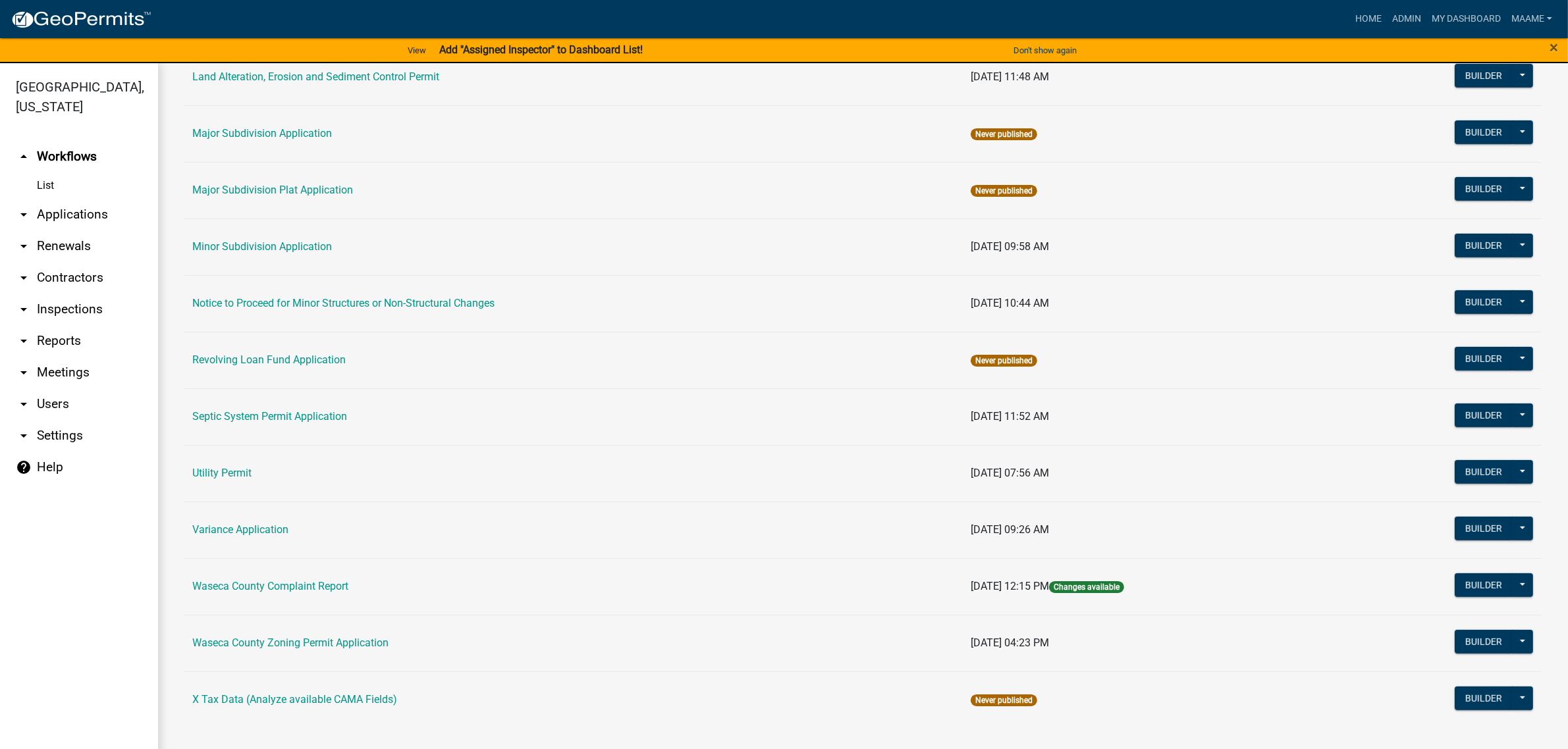
scroll to position [15, 0]
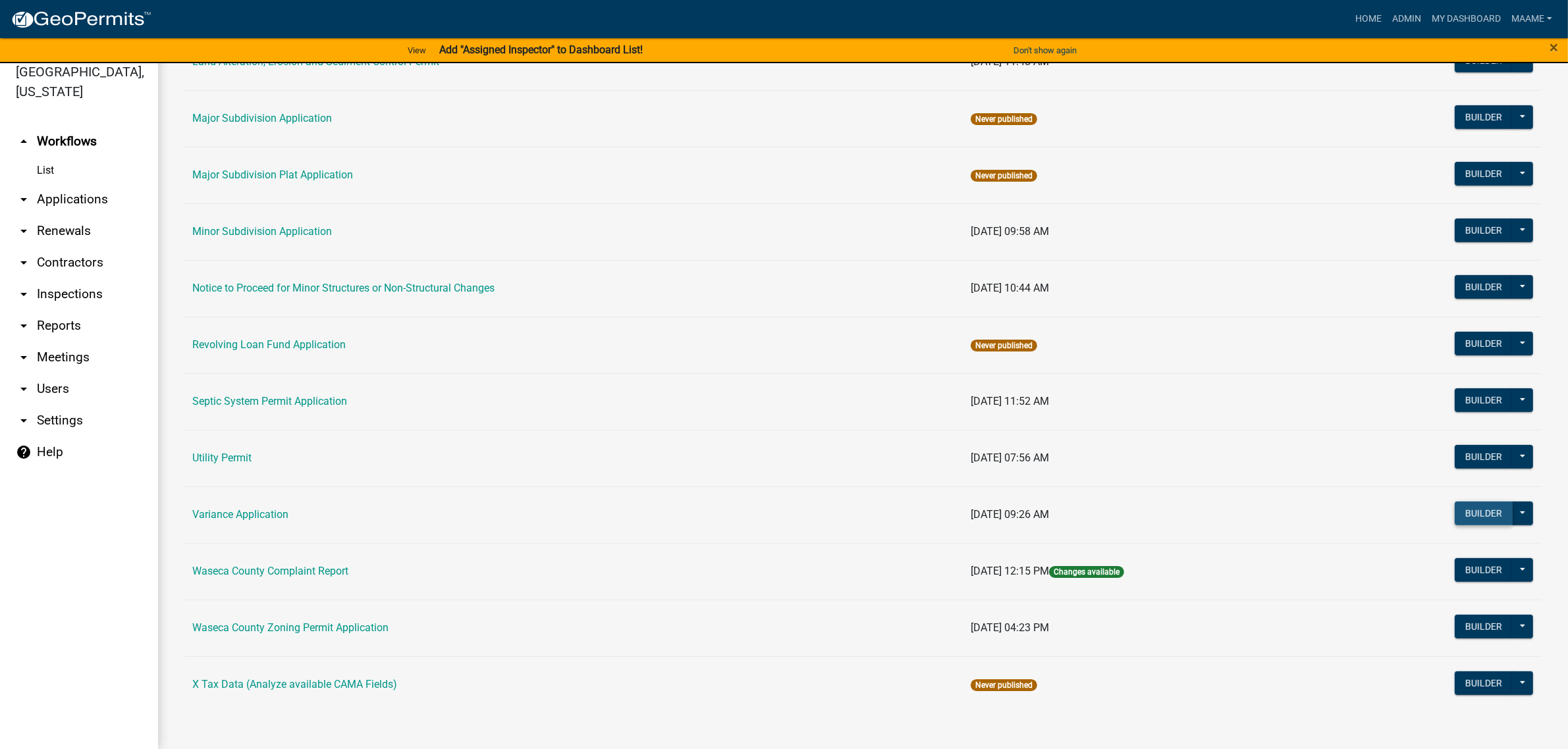
click at [1469, 512] on button "Builder" at bounding box center [1483, 514] width 58 height 24
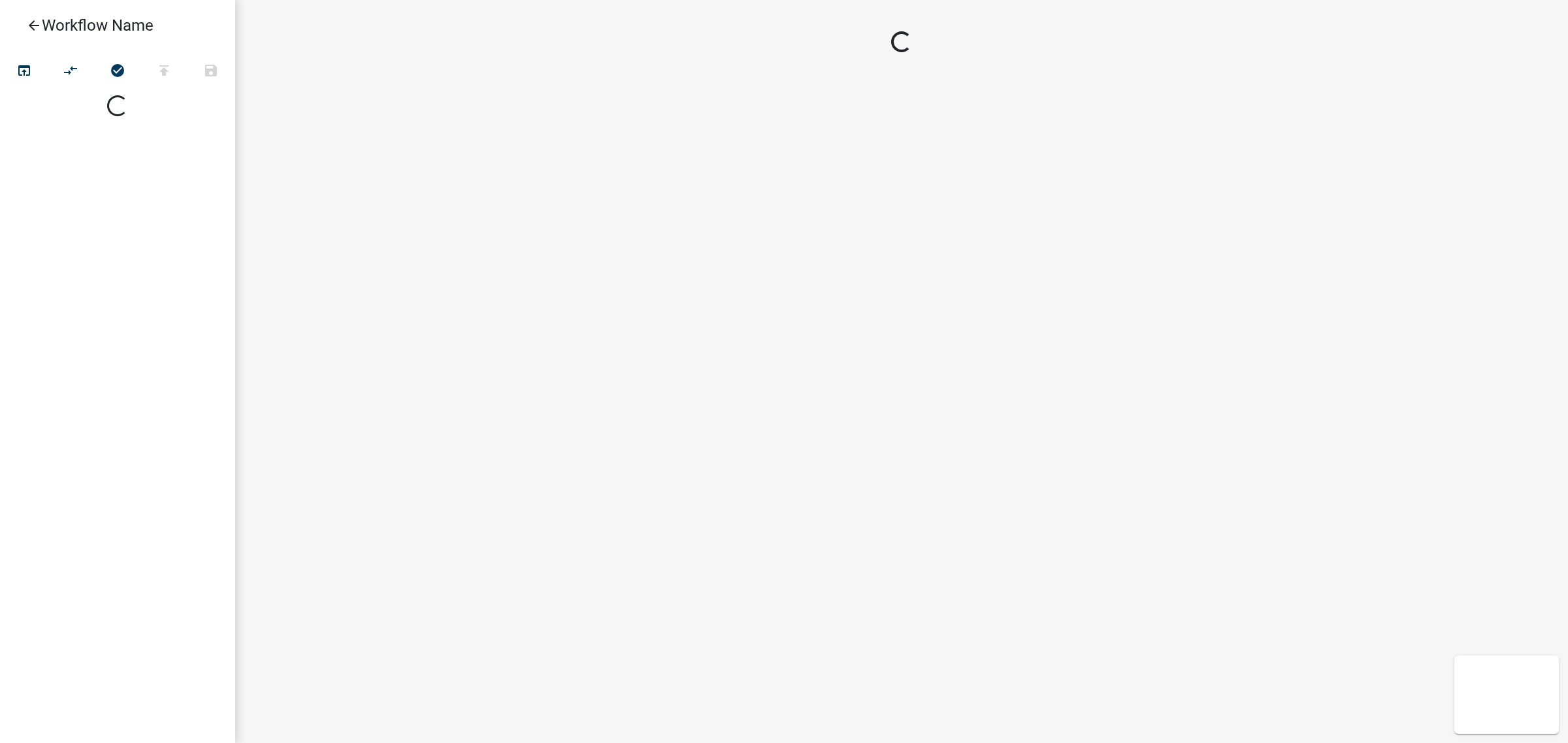
select select
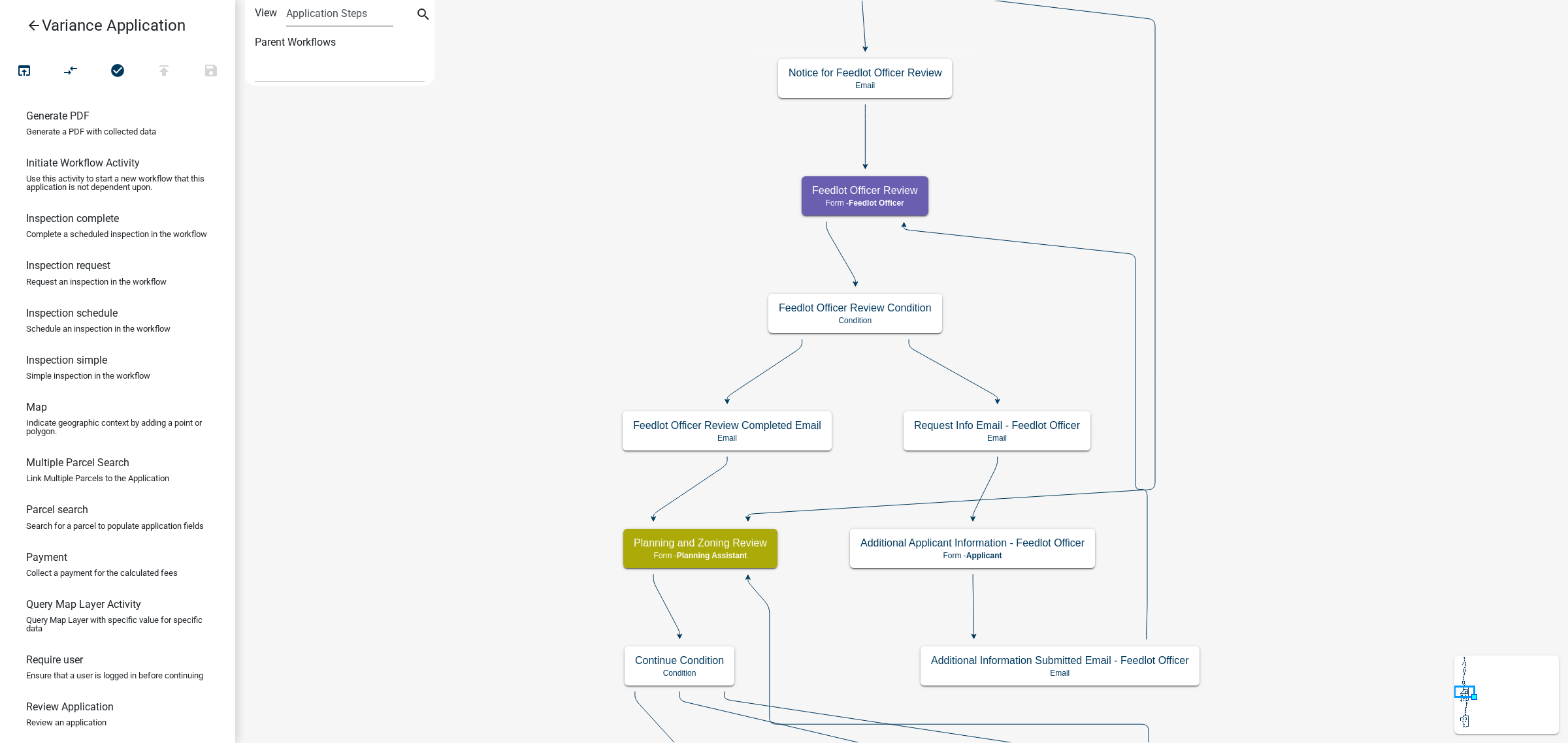
scroll to position [758, 0]
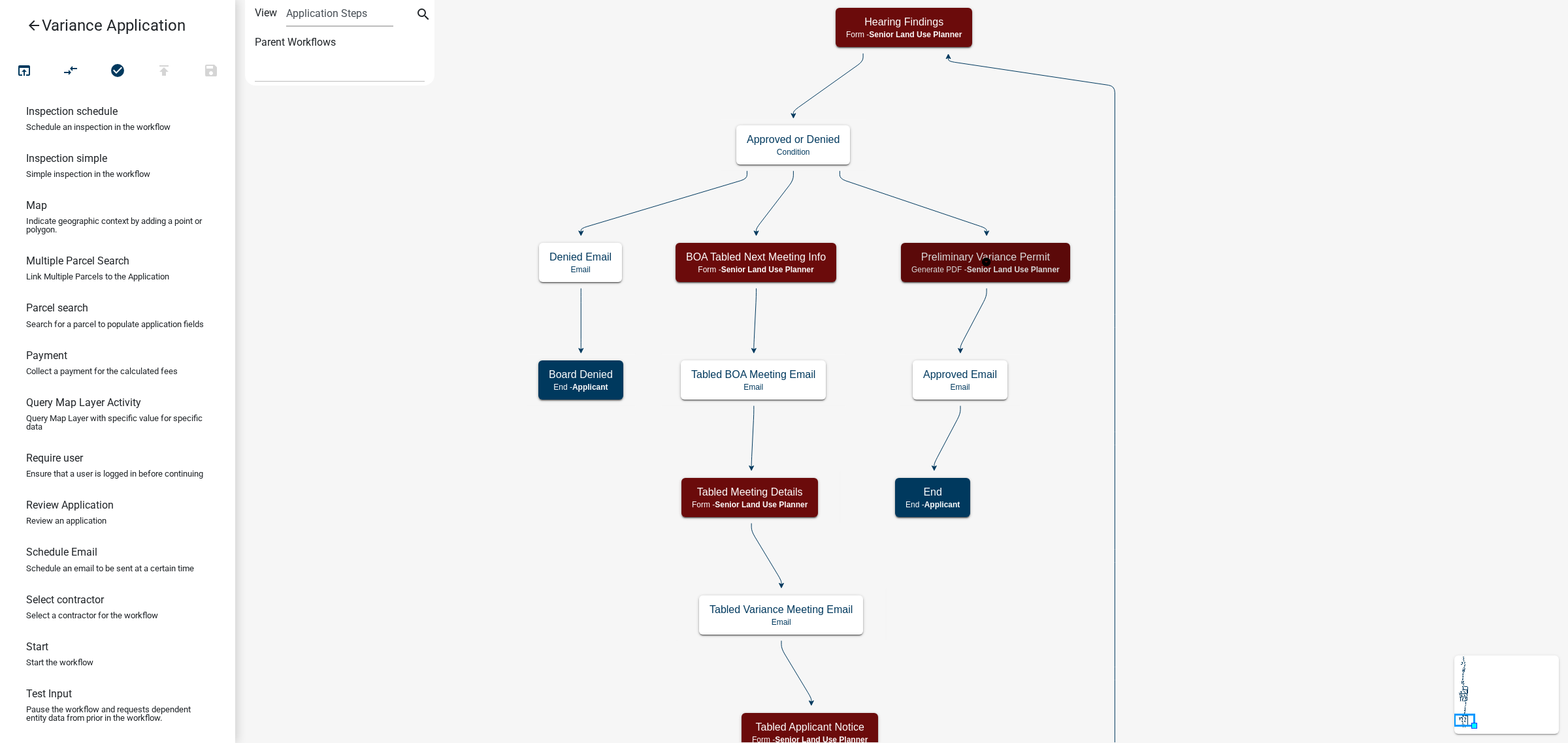
click at [1021, 268] on span "Senior Land Use Planner" at bounding box center [1013, 270] width 93 height 9
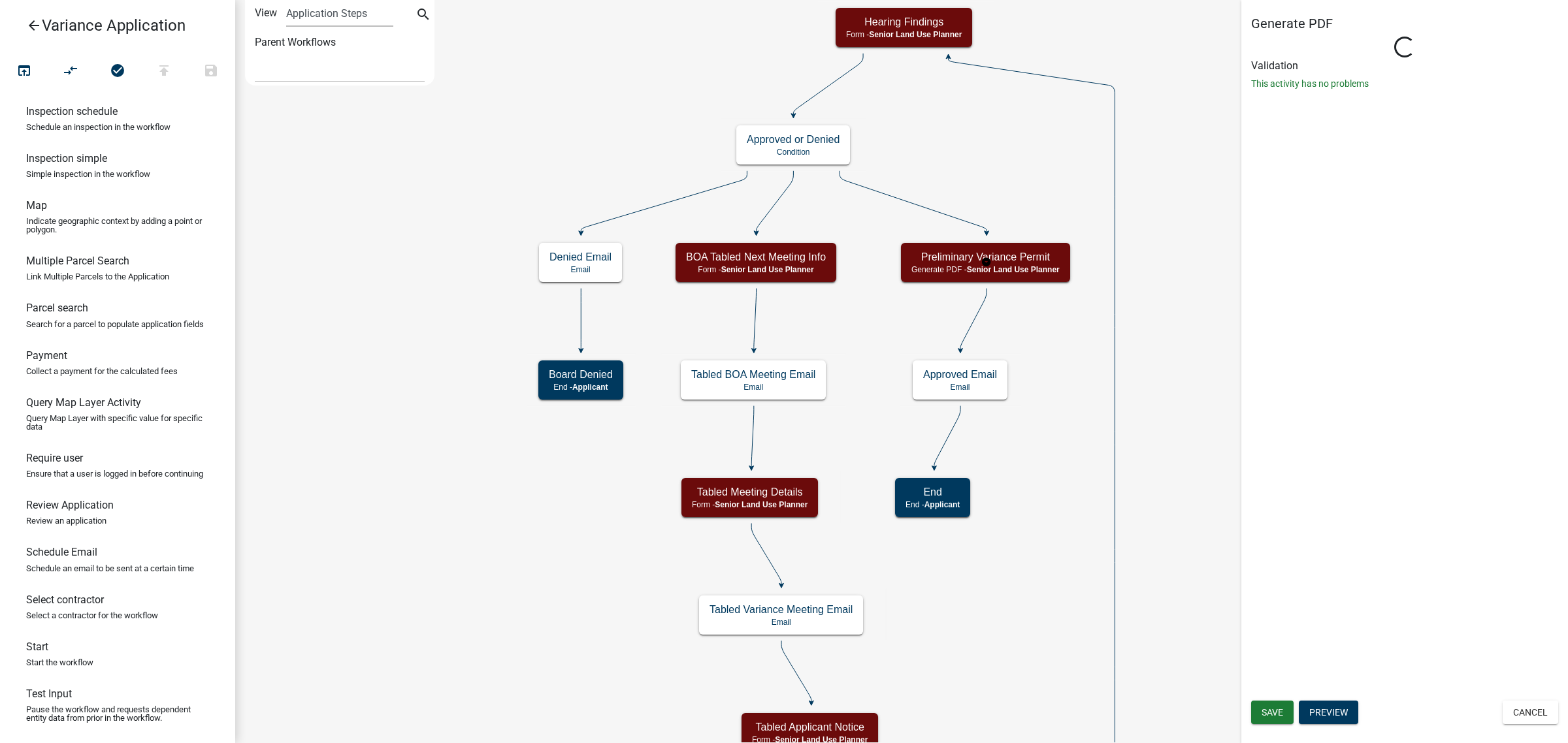
select select "9BDD6CA2-0BC6-480E-8DA1-7DD3E6DED977"
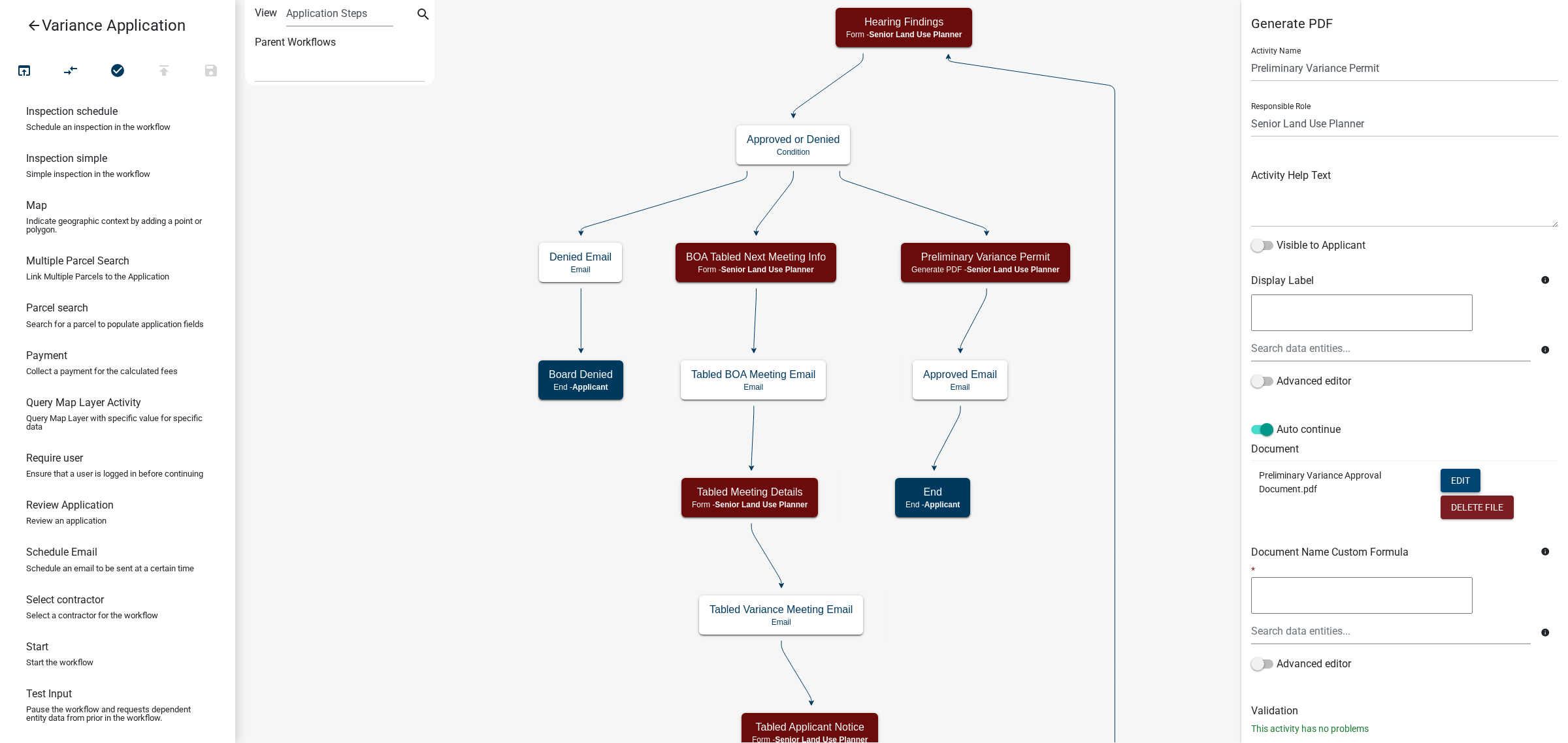
click at [1455, 480] on button "Edit" at bounding box center [1460, 481] width 40 height 24
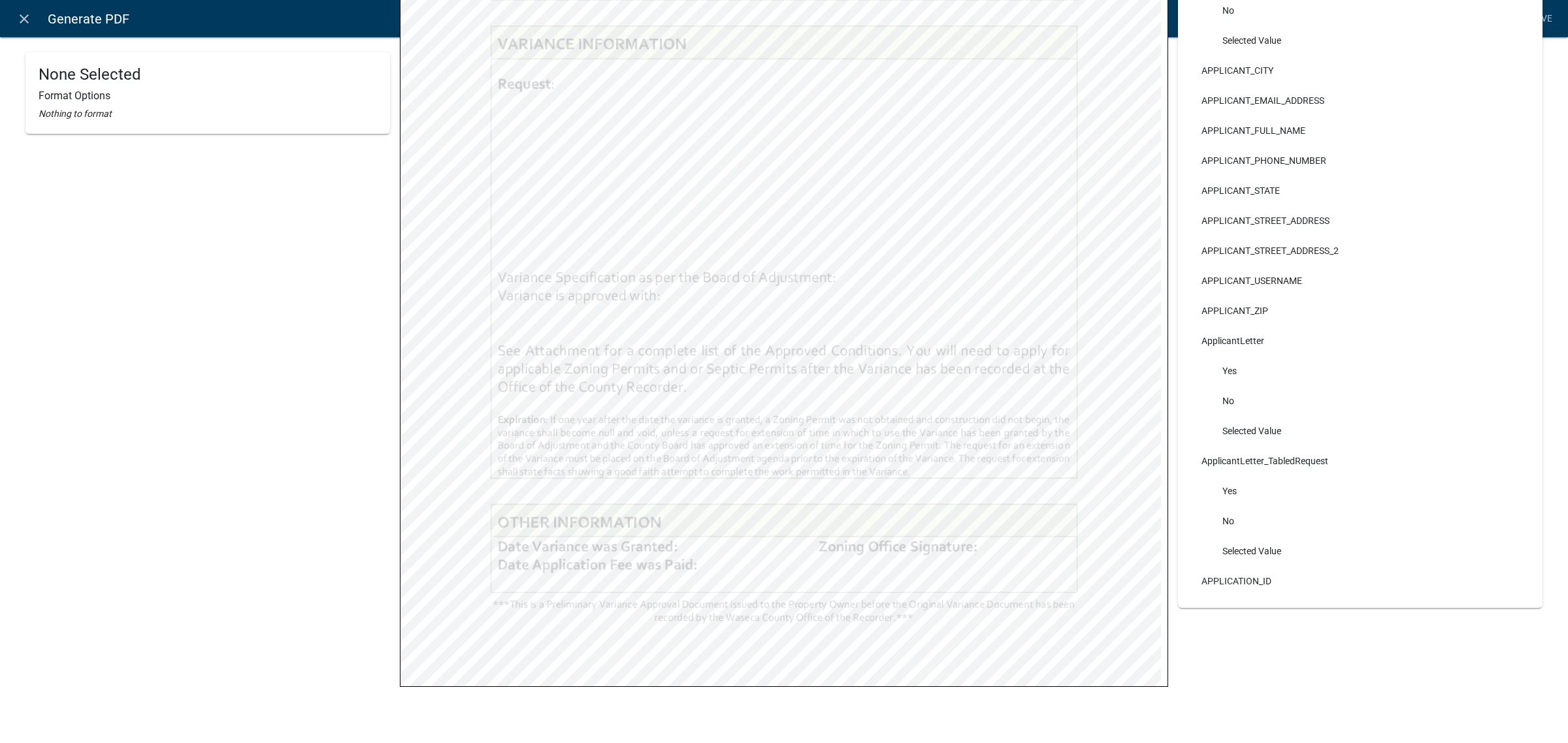
scroll to position [483, 0]
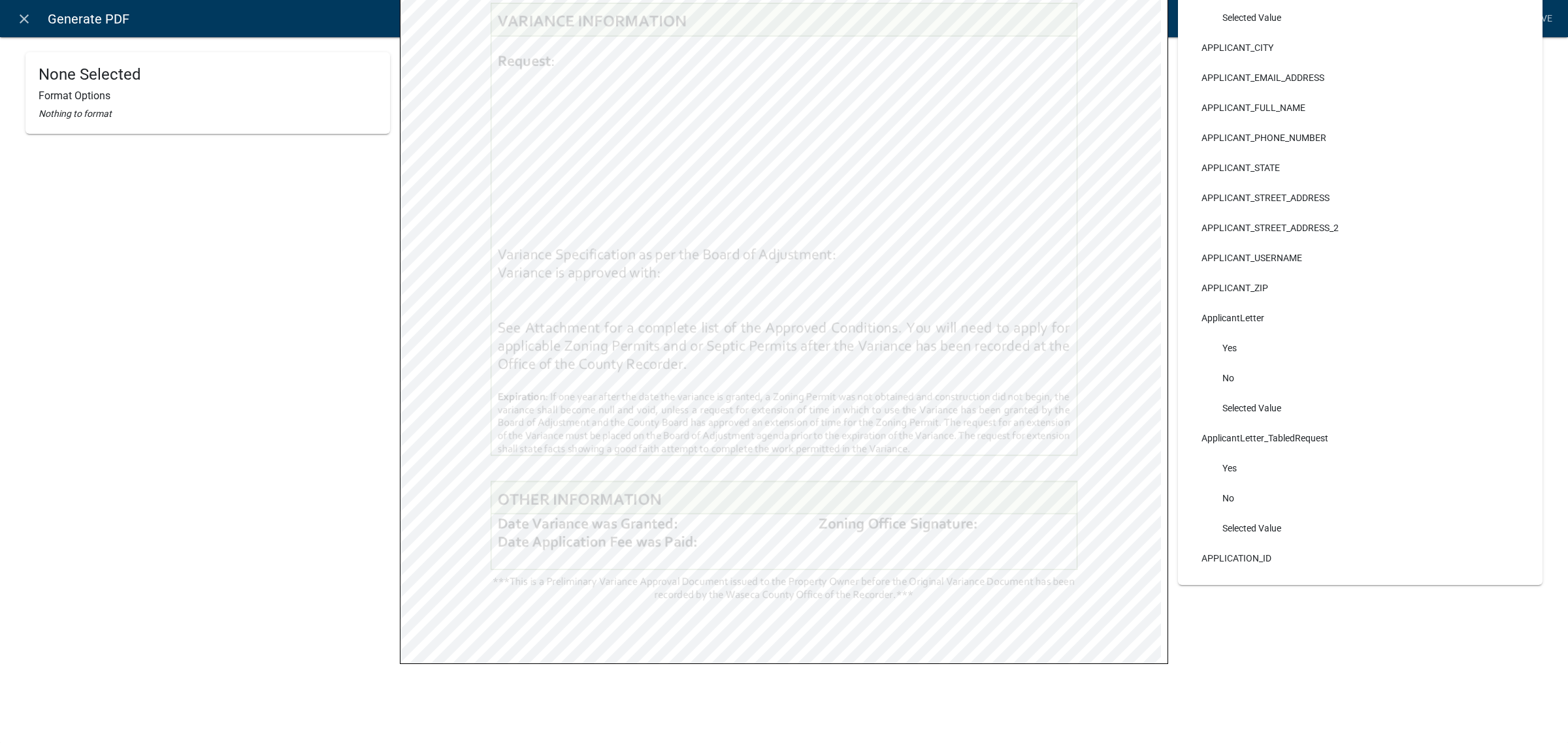
select select
click at [286, 618] on div "None Selected Format Options Nothing to format" at bounding box center [208, 142] width 384 height 1148
select select
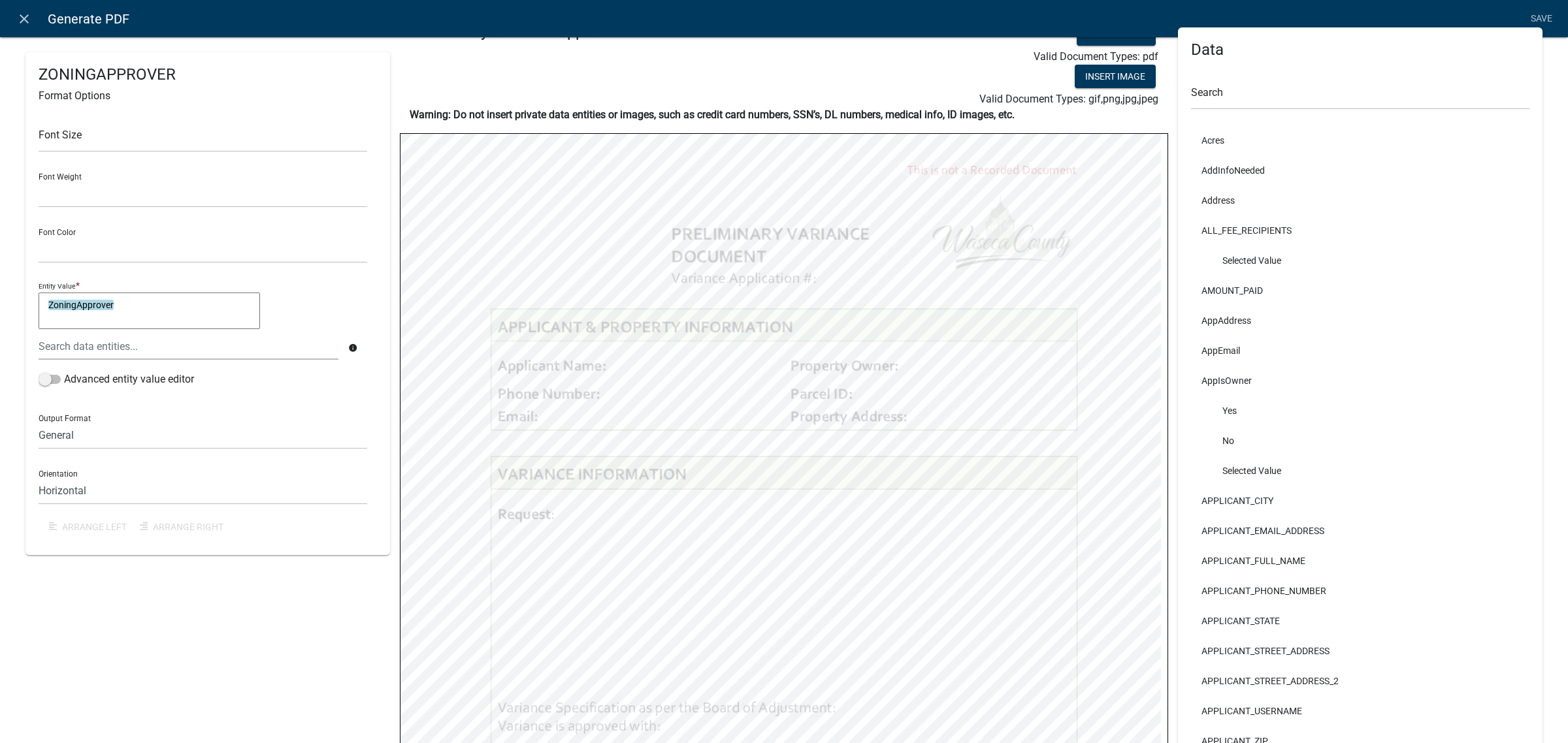
scroll to position [0, 0]
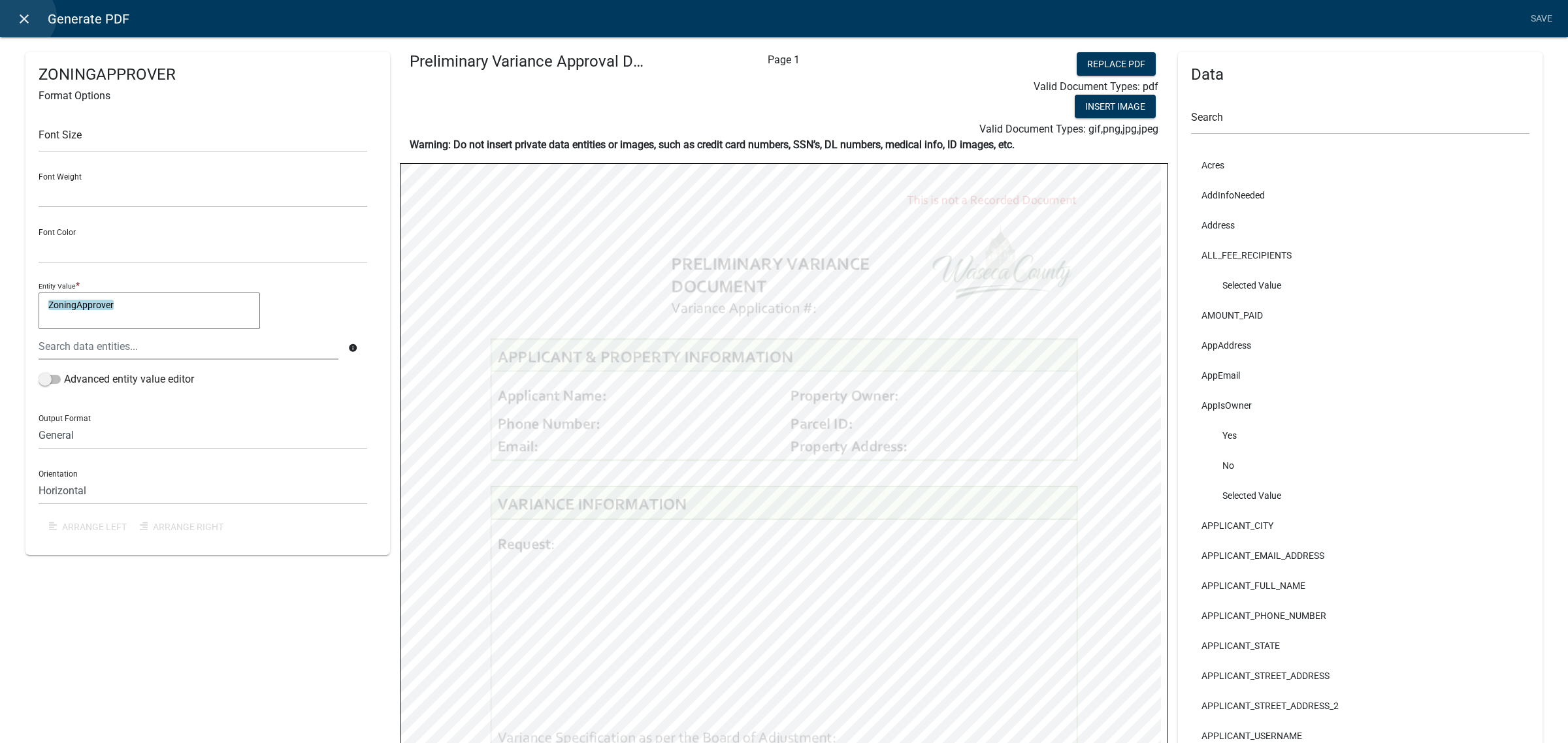
click at [24, 17] on icon "close" at bounding box center [24, 19] width 16 height 16
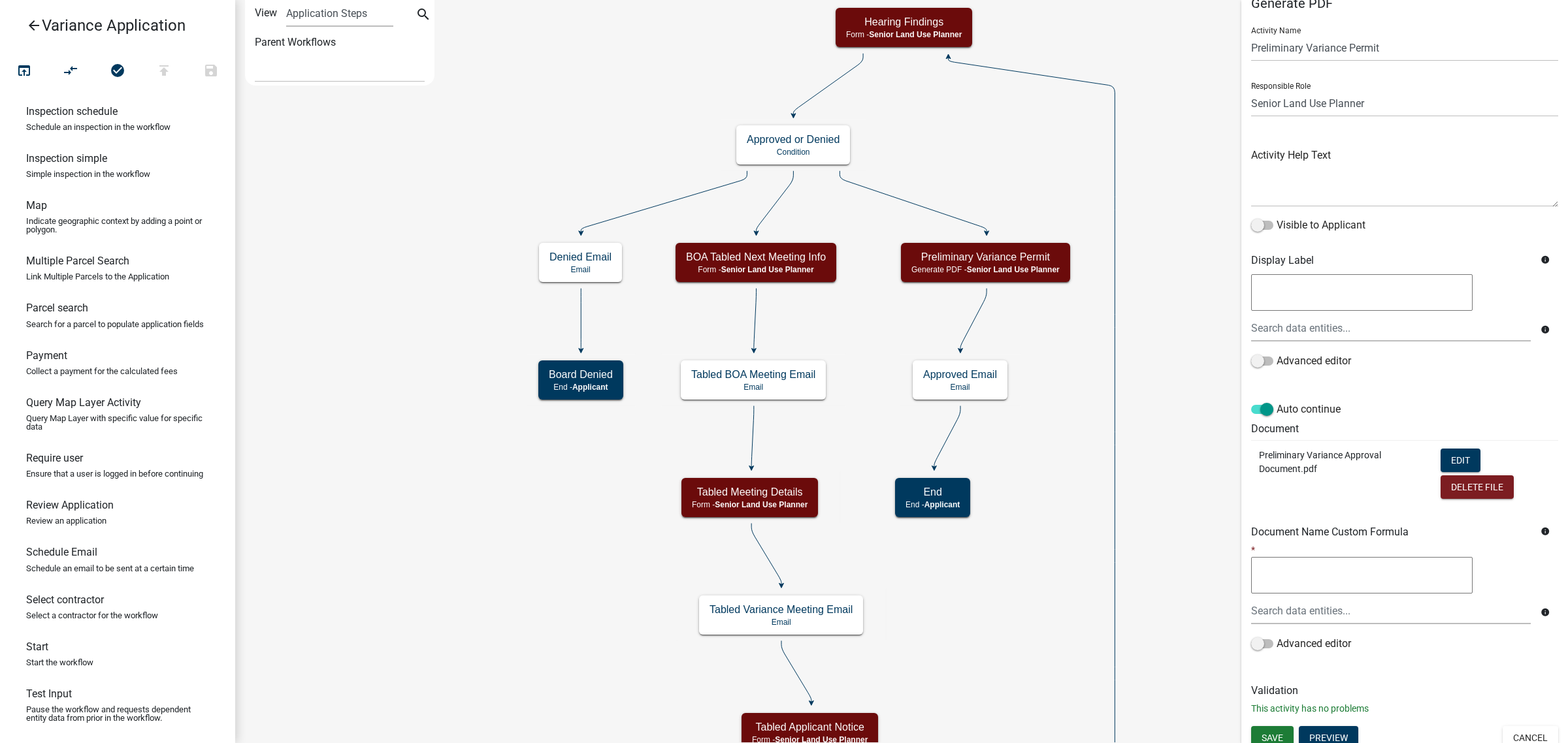
scroll to position [30, 0]
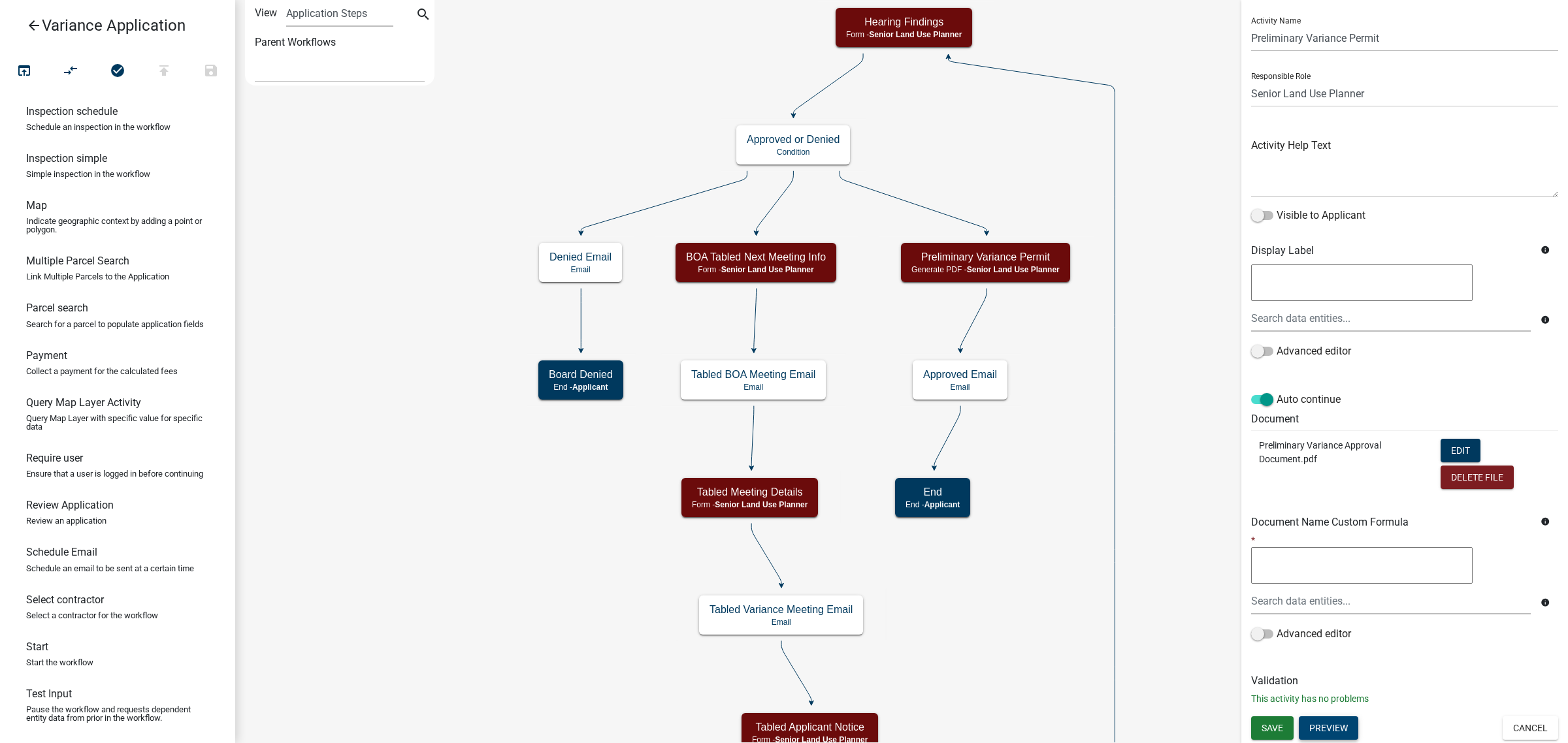
click at [1333, 723] on button "Preview" at bounding box center [1328, 728] width 59 height 24
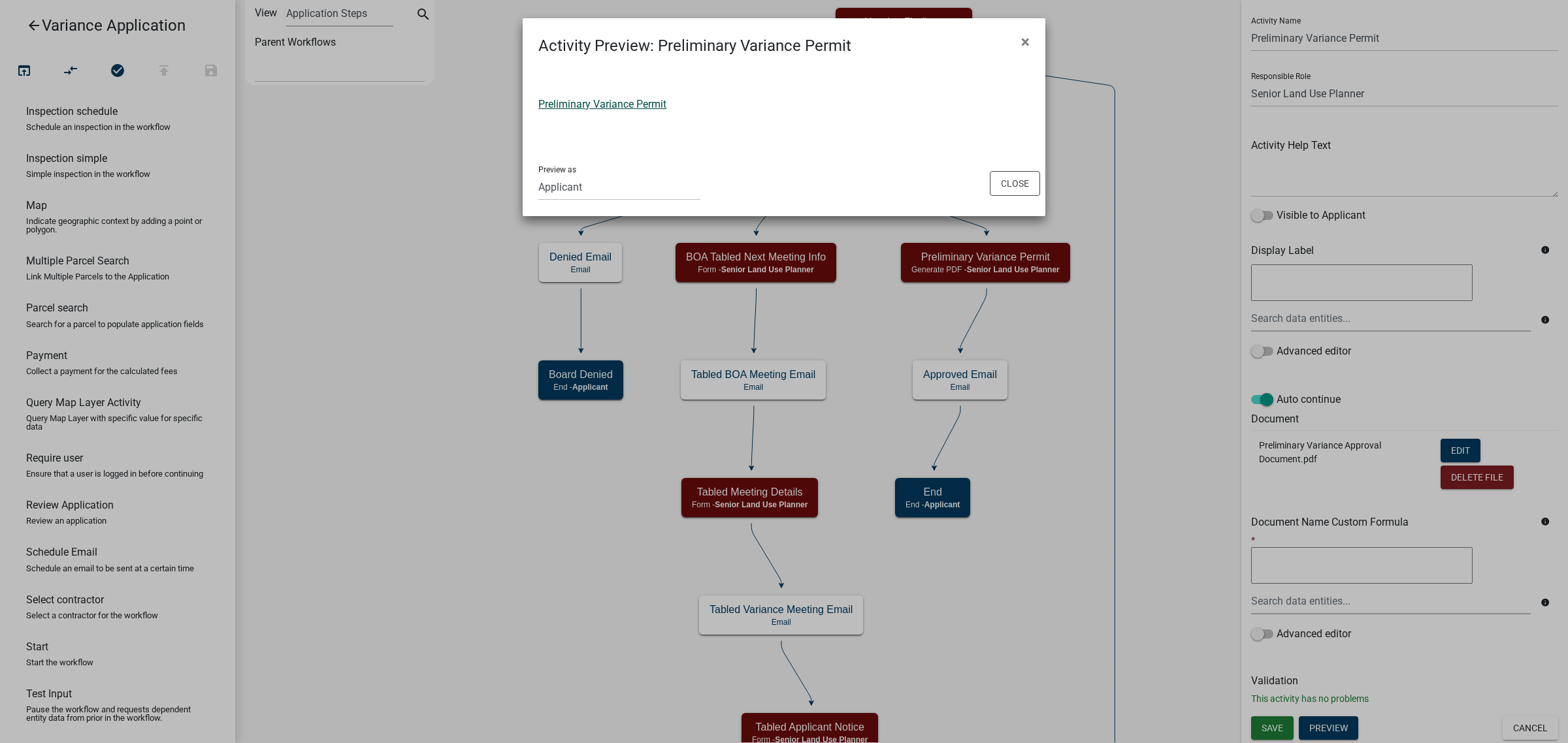
click at [627, 108] on link "Preliminary Variance Permit" at bounding box center [602, 104] width 128 height 13
click at [1161, 66] on ngb-modal-window "Activity Preview : Preliminary Variance Permit × Preliminary Variance Permit Pr…" at bounding box center [784, 371] width 1568 height 743
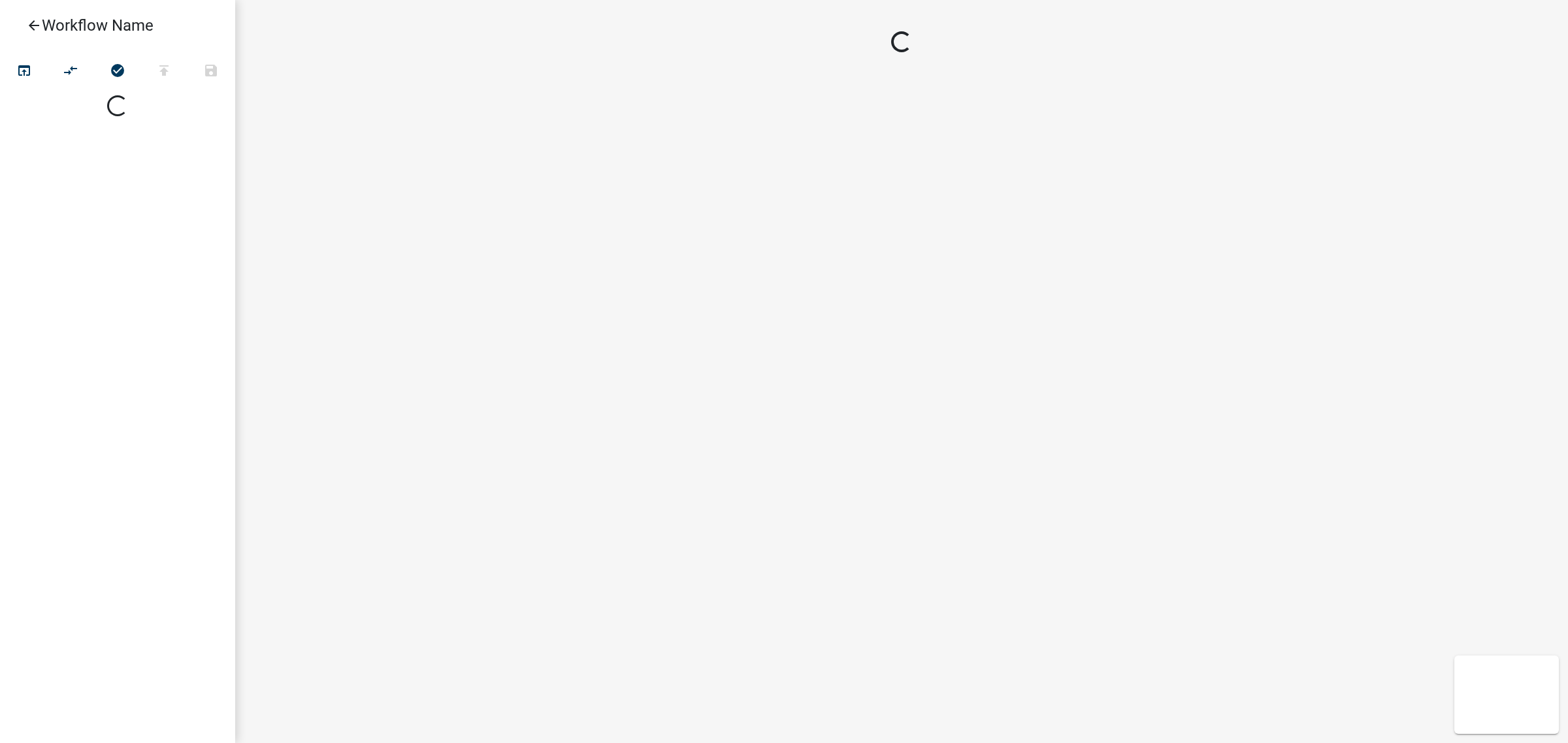
select select
